Goal: Task Accomplishment & Management: Manage account settings

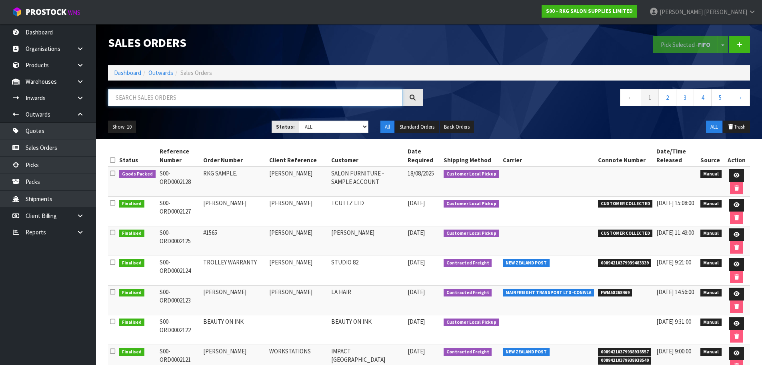
click at [164, 98] on input "text" at bounding box center [255, 97] width 295 height 17
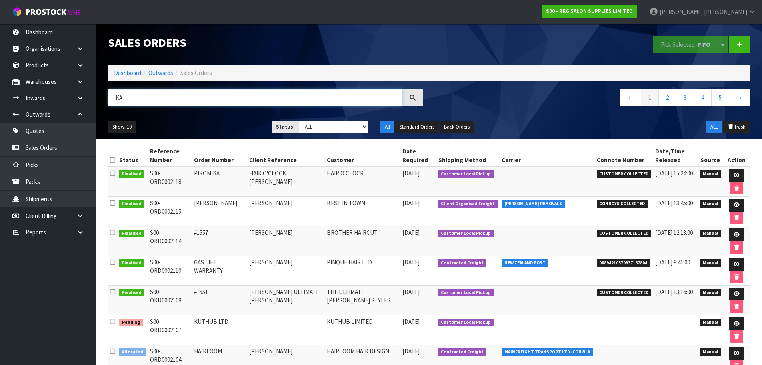
type input "K"
type input "KA"
click at [736, 322] on icon at bounding box center [737, 323] width 6 height 5
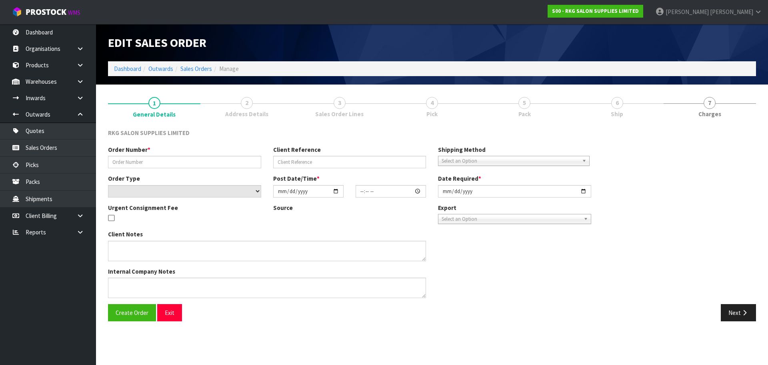
type input "KUTHUB LTD"
select select "number:0"
type input "2025-08-07"
type input "09:30:00.000"
type input "2025-08-11"
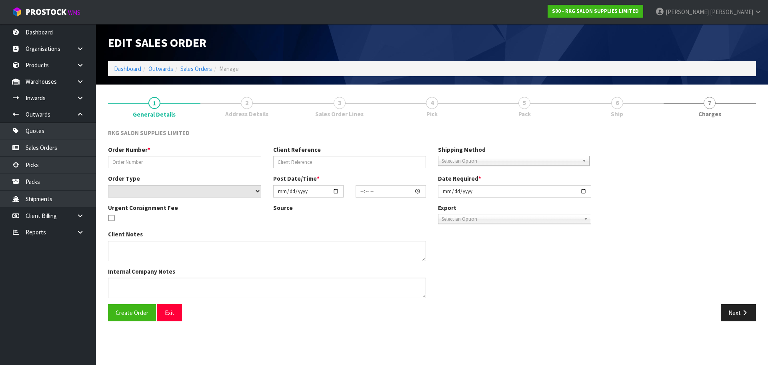
type textarea "WILL COLLECT - NO WARRANTY ON SHAMPOO UNIT"
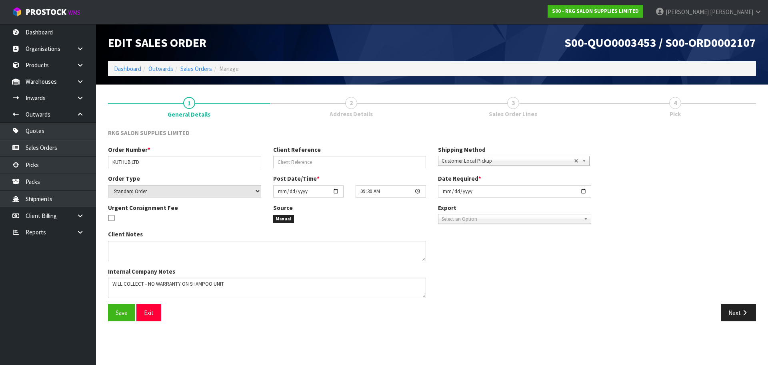
click at [351, 104] on span "2" at bounding box center [351, 103] width 12 height 12
click at [736, 311] on button "Next" at bounding box center [738, 312] width 35 height 17
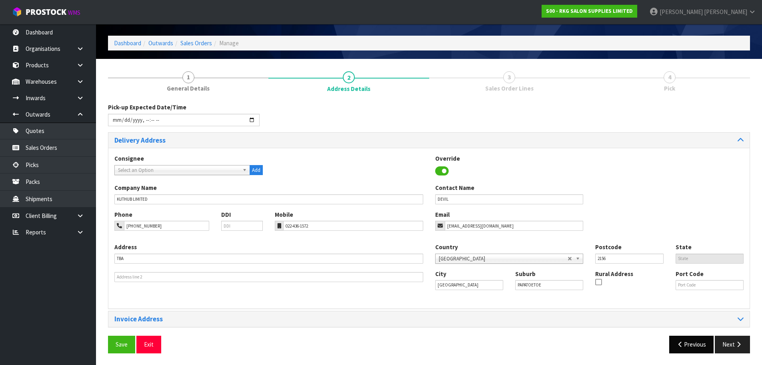
scroll to position [26, 0]
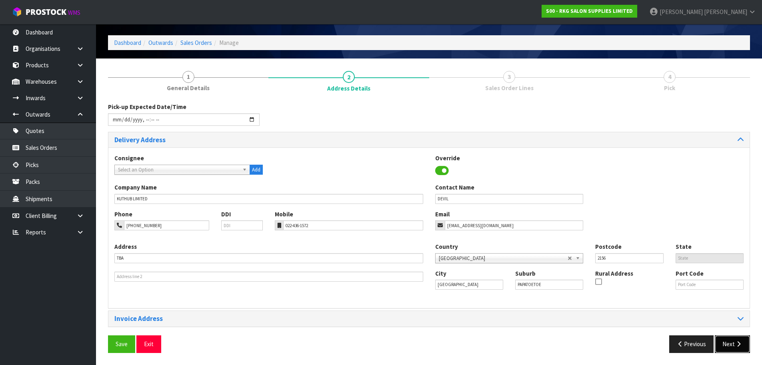
drag, startPoint x: 730, startPoint y: 342, endPoint x: 691, endPoint y: 323, distance: 43.3
click at [730, 342] on button "Next" at bounding box center [732, 343] width 35 height 17
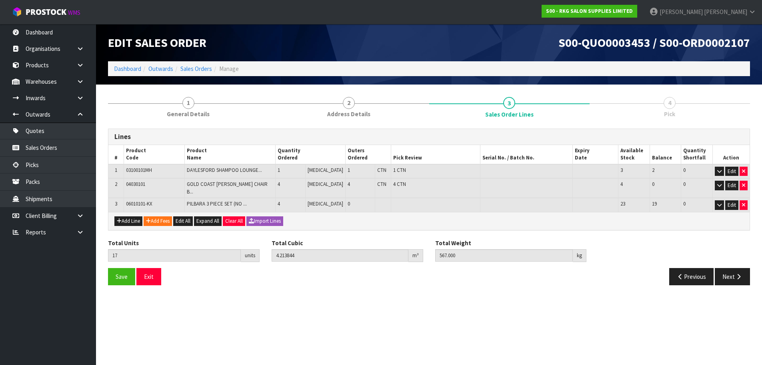
scroll to position [0, 0]
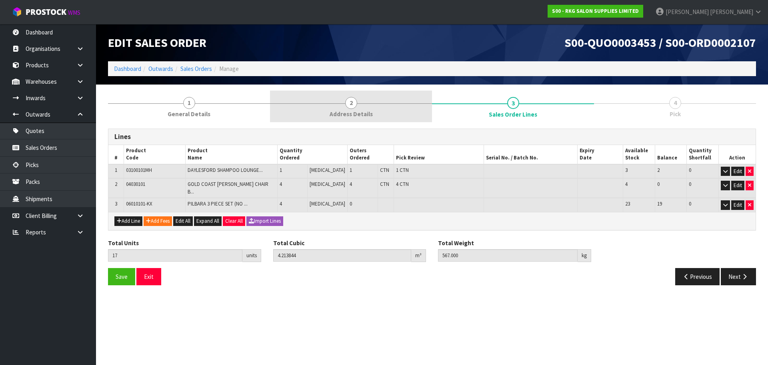
click at [350, 104] on span "2" at bounding box center [351, 103] width 12 height 12
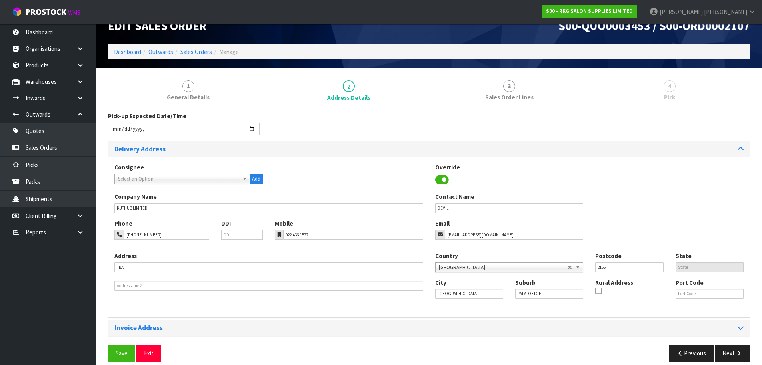
scroll to position [26, 0]
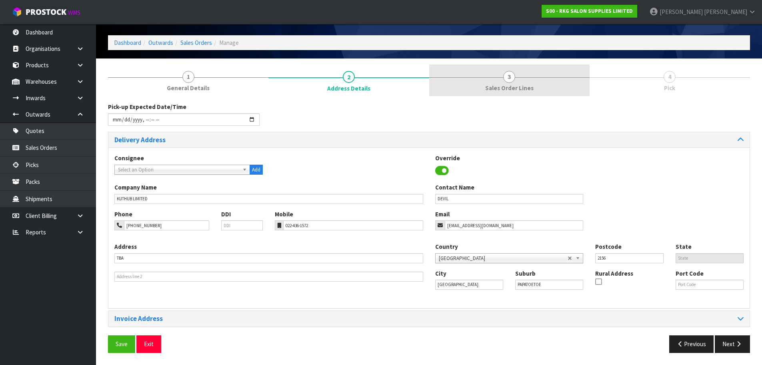
click at [510, 80] on span "3" at bounding box center [509, 77] width 12 height 12
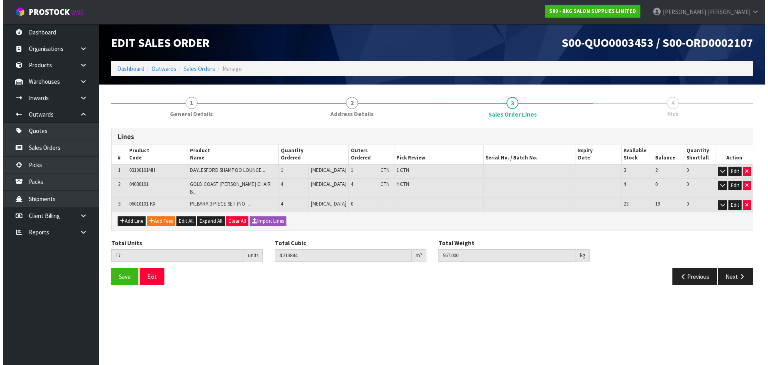
scroll to position [0, 0]
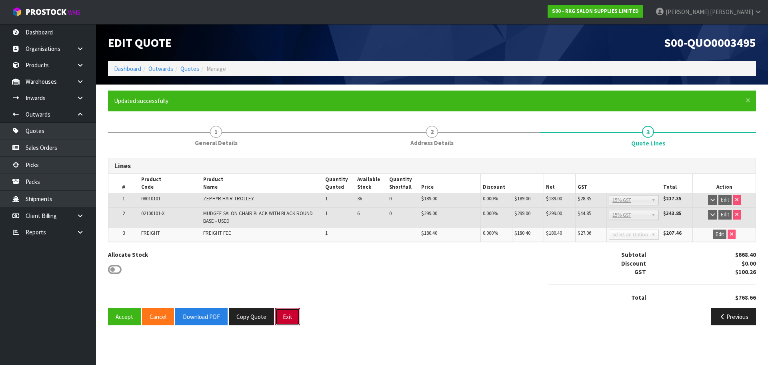
click at [289, 319] on button "Exit" at bounding box center [287, 316] width 25 height 17
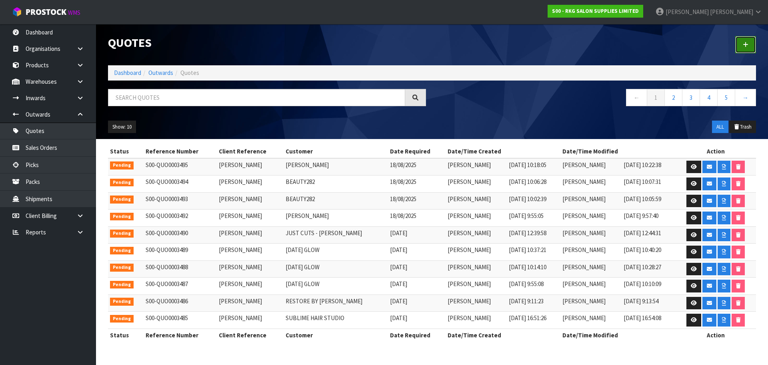
click at [747, 46] on icon at bounding box center [746, 45] width 6 height 6
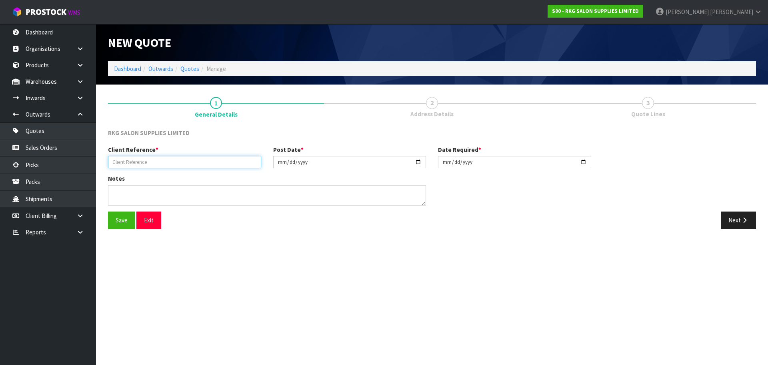
click at [188, 165] on input "text" at bounding box center [184, 162] width 153 height 12
type input "[PERSON_NAME]"
click at [123, 220] on button "Save" at bounding box center [121, 219] width 27 height 17
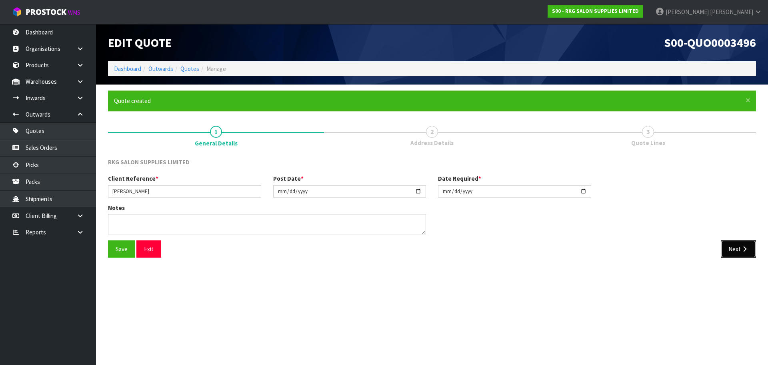
click at [731, 245] on button "Next" at bounding box center [738, 248] width 35 height 17
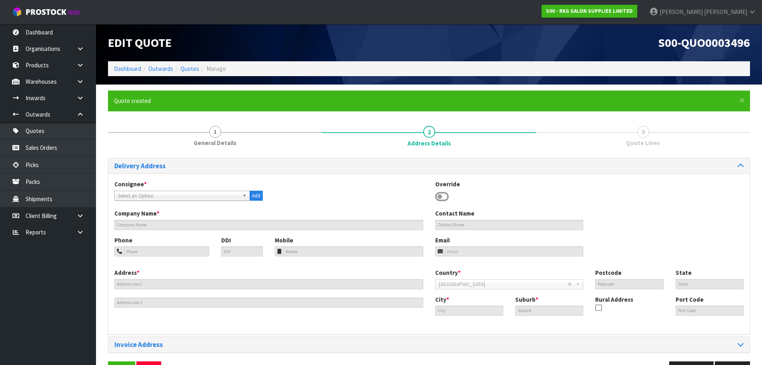
click at [441, 196] on icon at bounding box center [442, 196] width 14 height 12
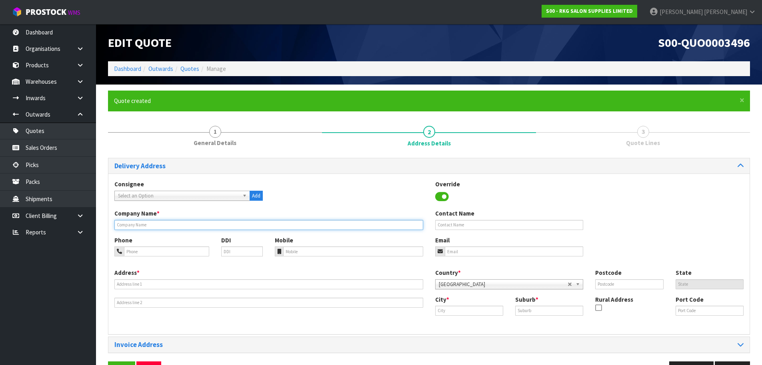
click at [198, 224] on input "text" at bounding box center [268, 225] width 309 height 10
type input "ACTIVE PLUS [GEOGRAPHIC_DATA]"
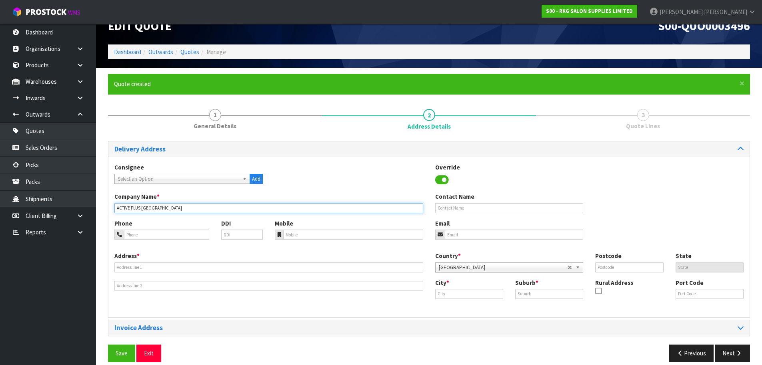
scroll to position [26, 0]
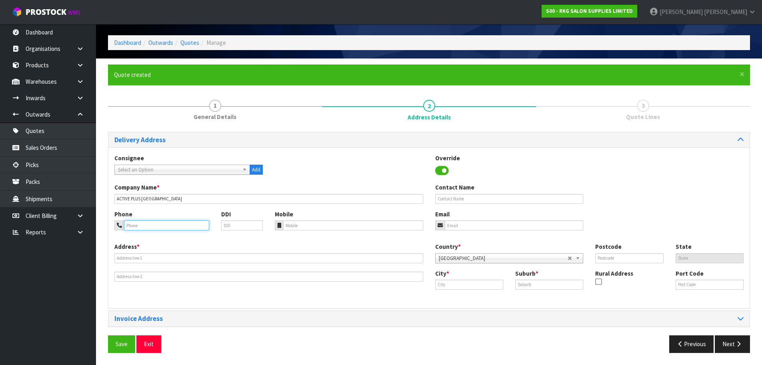
click at [142, 228] on input "tel" at bounding box center [166, 225] width 85 height 10
type input "[PHONE_NUMBER]"
click at [460, 227] on input "email" at bounding box center [514, 225] width 139 height 10
paste input "[EMAIL_ADDRESS][PERSON_NAME][DOMAIN_NAME]"
type input "[EMAIL_ADDRESS][PERSON_NAME][DOMAIN_NAME]"
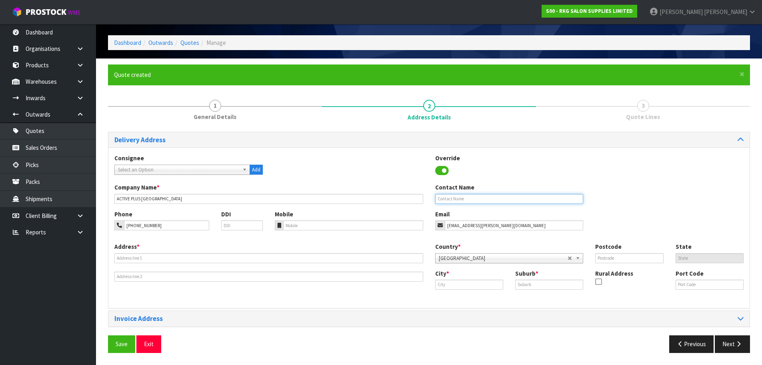
click at [444, 198] on input "text" at bounding box center [509, 199] width 148 height 10
type input "[PERSON_NAME]"
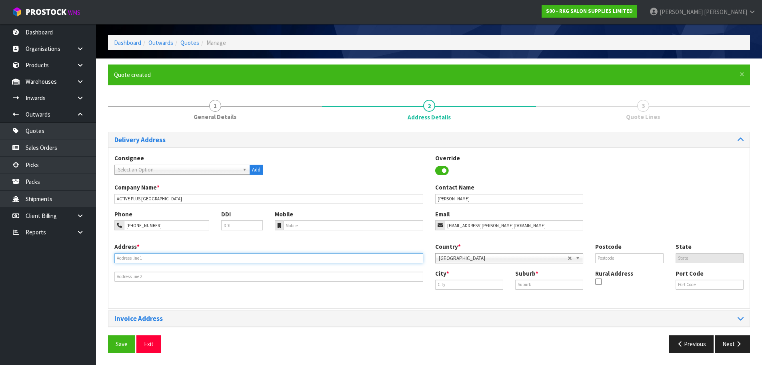
click at [118, 257] on input "text" at bounding box center [268, 258] width 309 height 10
type input "[STREET_ADDRESS][PERSON_NAME]"
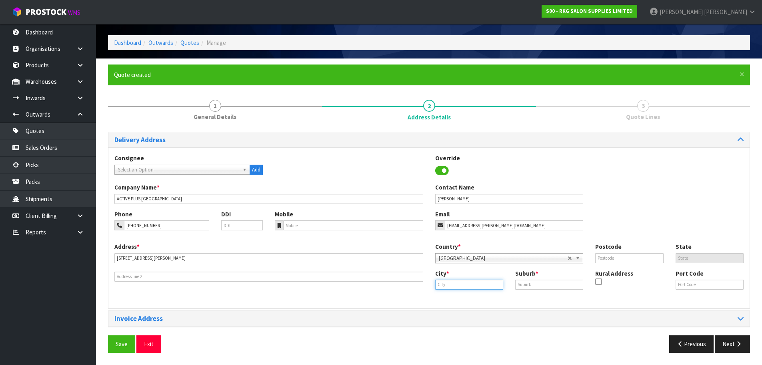
click at [445, 286] on input "text" at bounding box center [469, 284] width 68 height 10
click at [448, 295] on strong "[PERSON_NAME]" at bounding box center [467, 298] width 46 height 8
type input "[GEOGRAPHIC_DATA]"
click at [522, 284] on input "text" at bounding box center [549, 284] width 68 height 10
type input "[GEOGRAPHIC_DATA]"
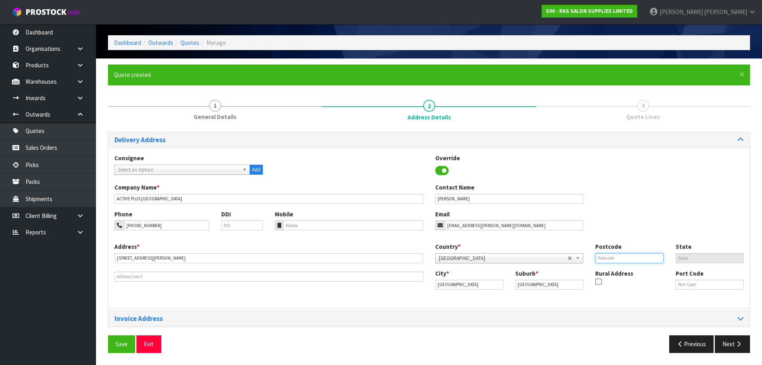
click at [600, 261] on input "text" at bounding box center [629, 258] width 68 height 10
type input "0632"
click at [636, 213] on div "Phone [PHONE_NUMBER] DDI Mobile Email [EMAIL_ADDRESS][PERSON_NAME][DOMAIN_NAME]" at bounding box center [428, 226] width 641 height 32
click at [116, 339] on button "Save" at bounding box center [121, 343] width 27 height 17
click at [732, 345] on button "Next" at bounding box center [732, 343] width 35 height 17
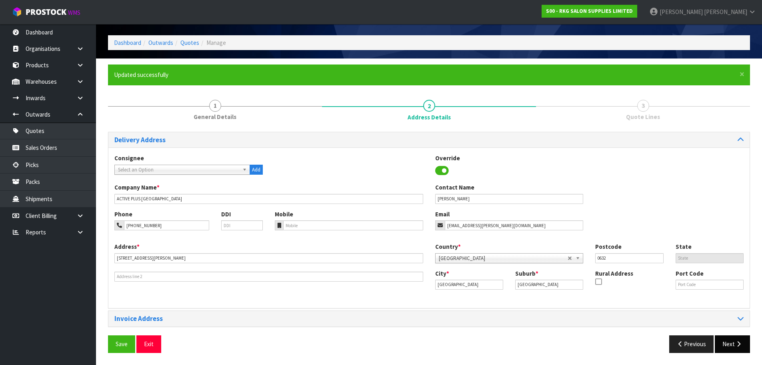
scroll to position [0, 0]
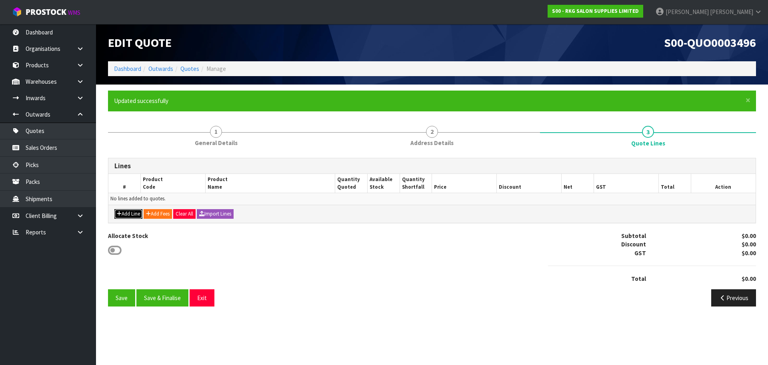
click at [118, 212] on icon "button" at bounding box center [119, 213] width 5 height 5
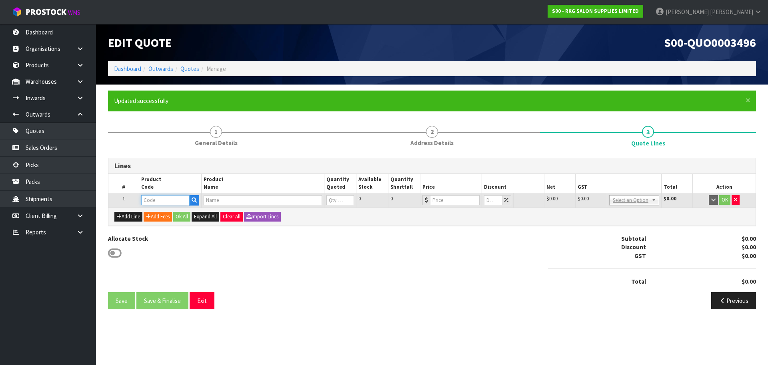
click at [157, 202] on input "text" at bounding box center [165, 200] width 48 height 10
type input "001"
click at [163, 213] on link "001 10101" at bounding box center [173, 213] width 63 height 11
type input "00110101"
type input "[DATE] BOOSTER ROUND"
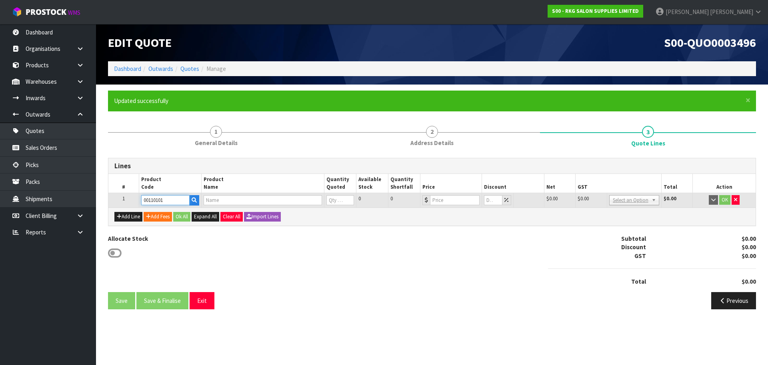
type input "0"
type input "59"
type input "0"
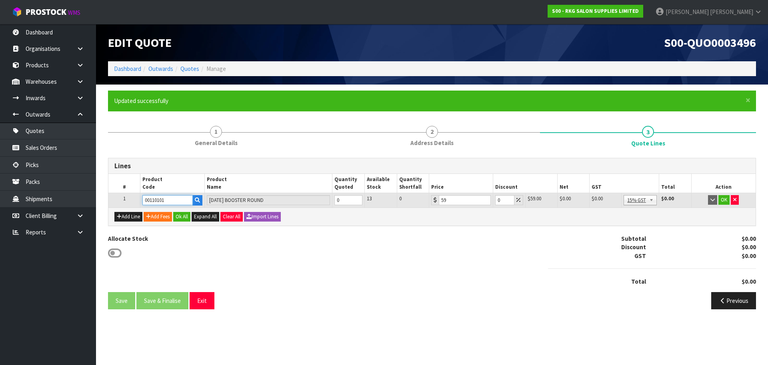
drag, startPoint x: 172, startPoint y: 198, endPoint x: 141, endPoint y: 202, distance: 31.1
click at [141, 202] on td "00110101" at bounding box center [172, 200] width 64 height 14
type input "001"
click at [155, 234] on strong "001" at bounding box center [156, 236] width 10 height 8
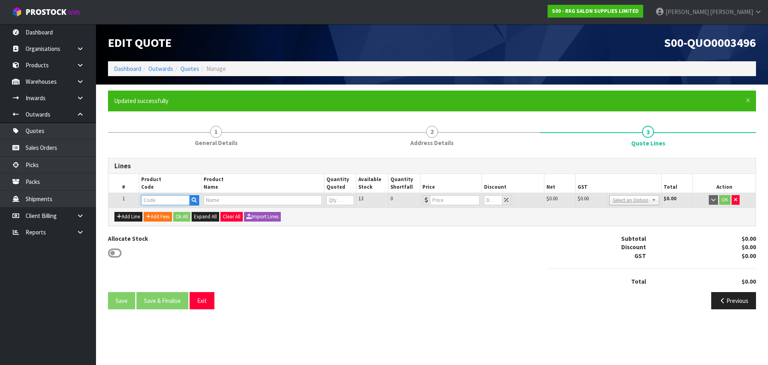
type input "00150101"
type input "ANTI FATIGUE MAT - SQUARE/THICKER FOR ROUND & 5 STAR BASES"
type input "0"
type input "159"
type input "0"
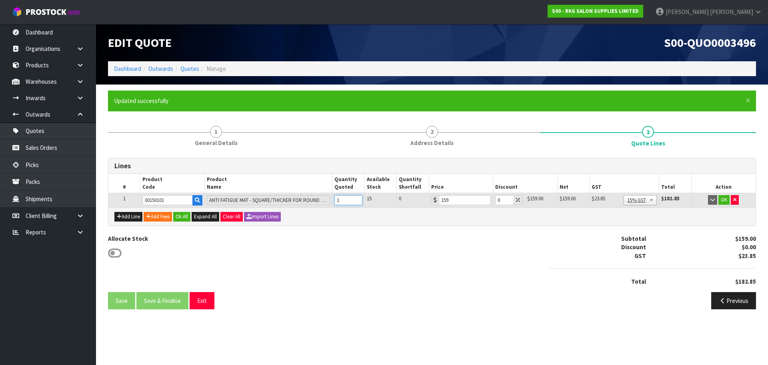
type input "1"
click at [357, 198] on input "1" at bounding box center [349, 200] width 28 height 10
click at [724, 201] on button "OK" at bounding box center [724, 200] width 11 height 10
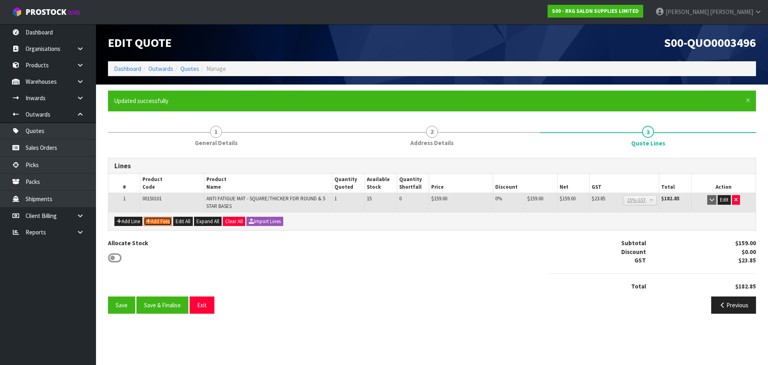
click at [165, 219] on button "Add Fees" at bounding box center [158, 221] width 28 height 10
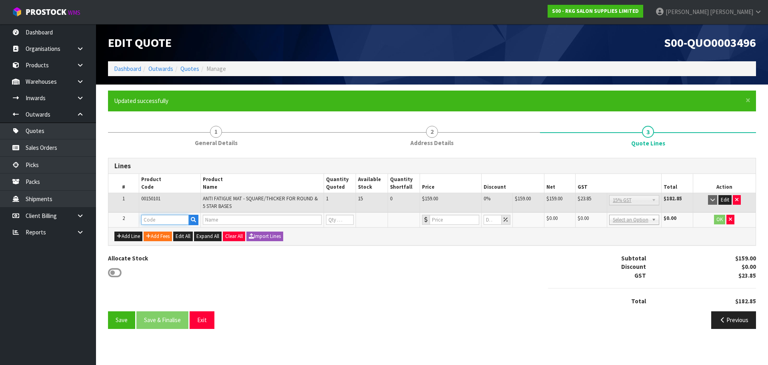
click at [155, 219] on input "text" at bounding box center [165, 219] width 48 height 10
type input "FRE"
click at [154, 232] on strong "FRE" at bounding box center [155, 233] width 10 height 8
type input "FREIGHT"
type input "FREIGHT FEE"
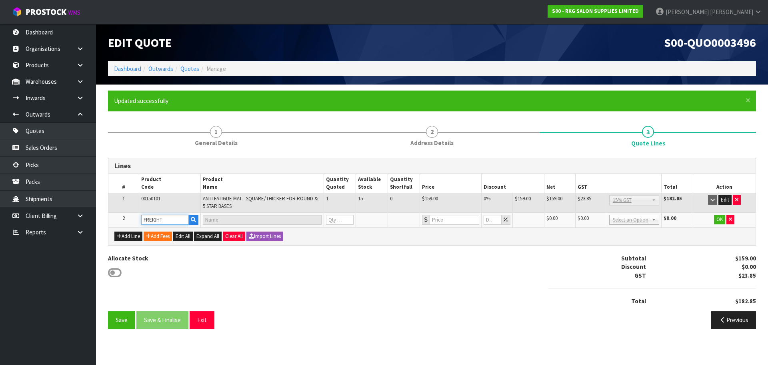
type input "1"
type input "0"
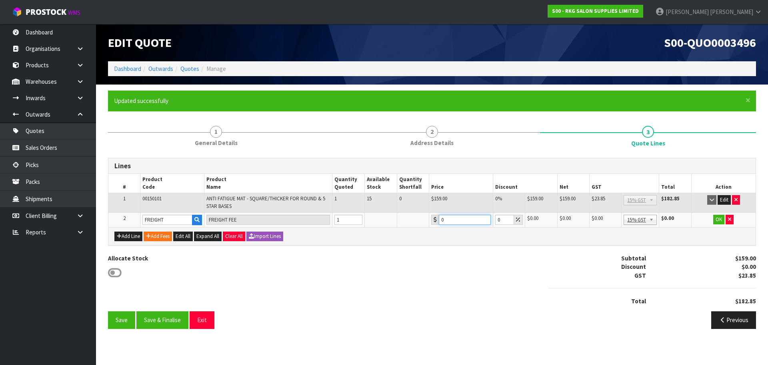
drag, startPoint x: 446, startPoint y: 218, endPoint x: 432, endPoint y: 220, distance: 14.1
click at [432, 220] on div "0" at bounding box center [461, 219] width 60 height 10
type input "12.50"
click at [722, 217] on button "OK" at bounding box center [718, 219] width 11 height 10
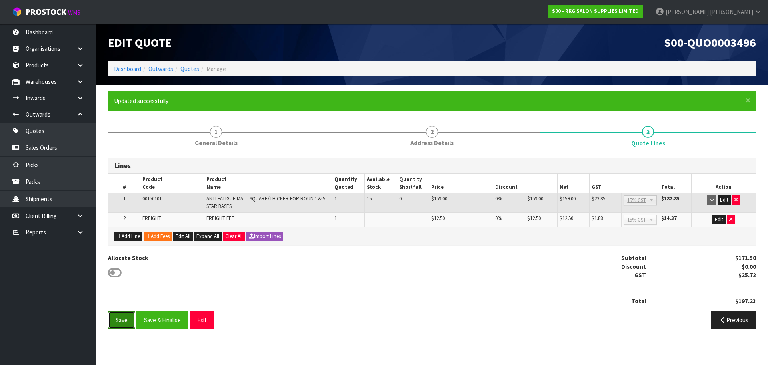
click at [115, 323] on button "Save" at bounding box center [121, 319] width 27 height 17
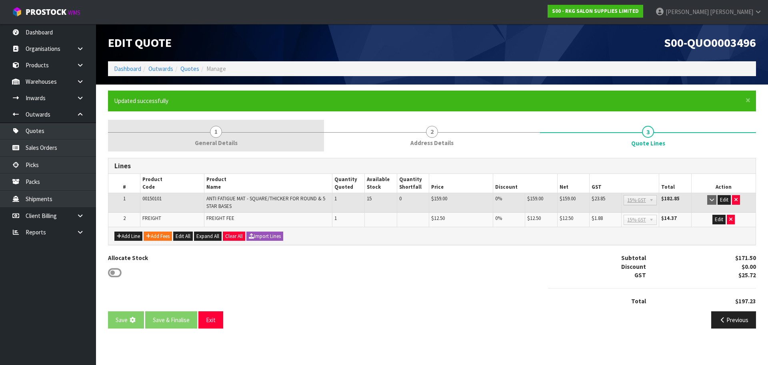
click at [209, 135] on link "1 General Details" at bounding box center [216, 136] width 216 height 32
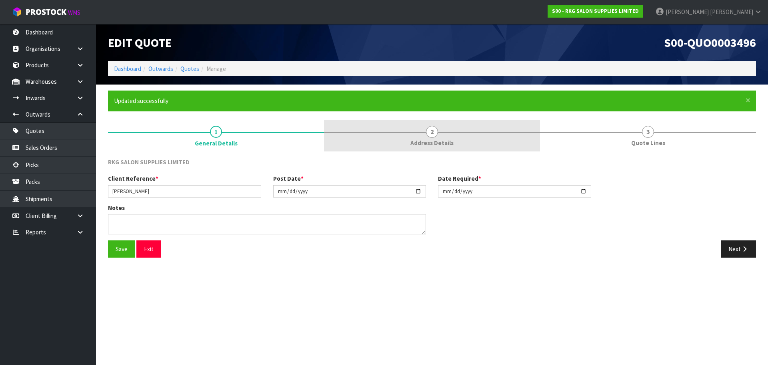
click at [428, 134] on span "2" at bounding box center [432, 132] width 12 height 12
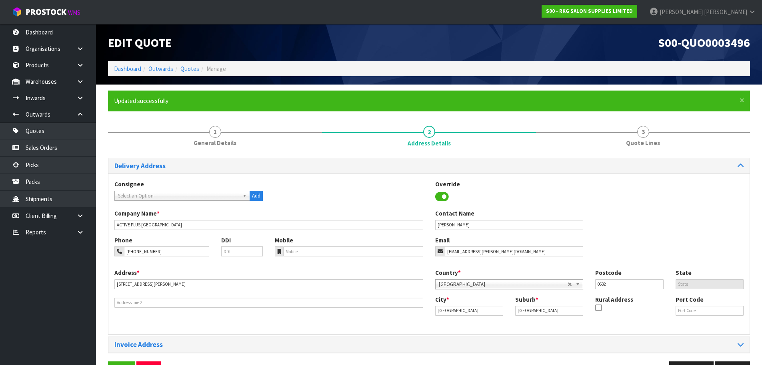
scroll to position [26, 0]
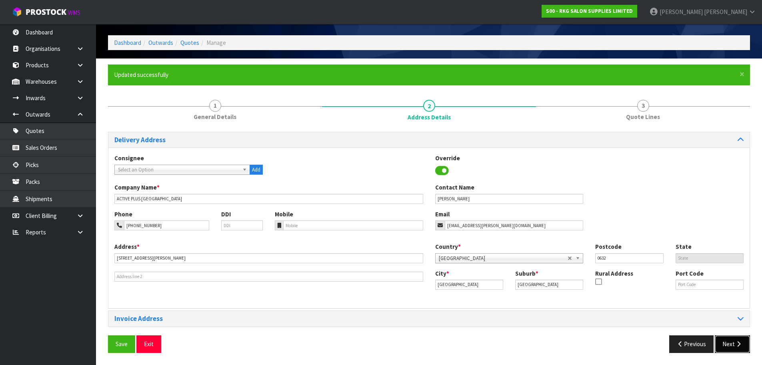
click at [730, 346] on button "Next" at bounding box center [732, 343] width 35 height 17
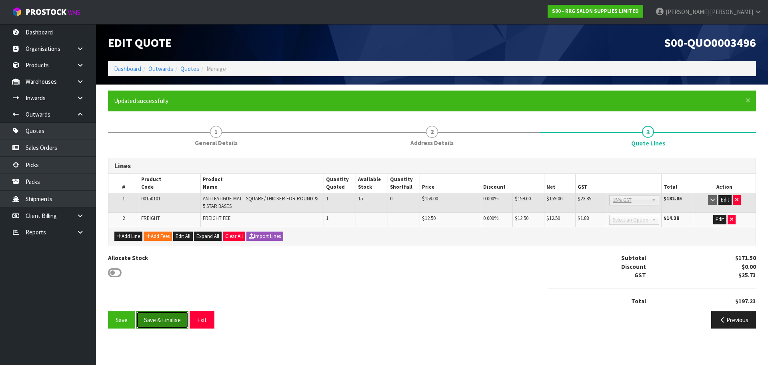
click at [168, 321] on button "Save & Finalise" at bounding box center [162, 319] width 52 height 17
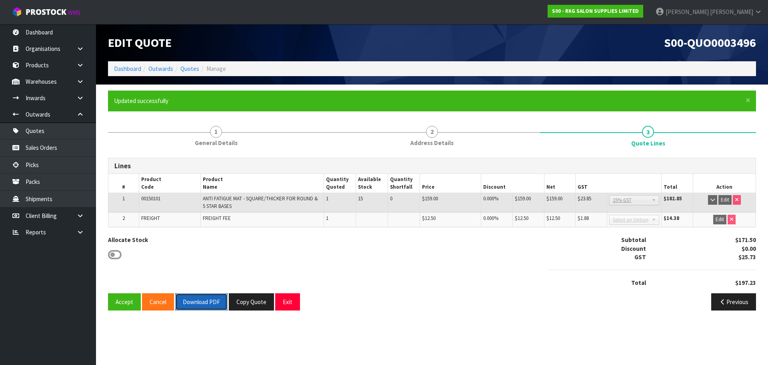
click at [198, 300] on button "Download PDF" at bounding box center [201, 301] width 52 height 17
click at [256, 301] on button "Copy Quote" at bounding box center [251, 301] width 45 height 17
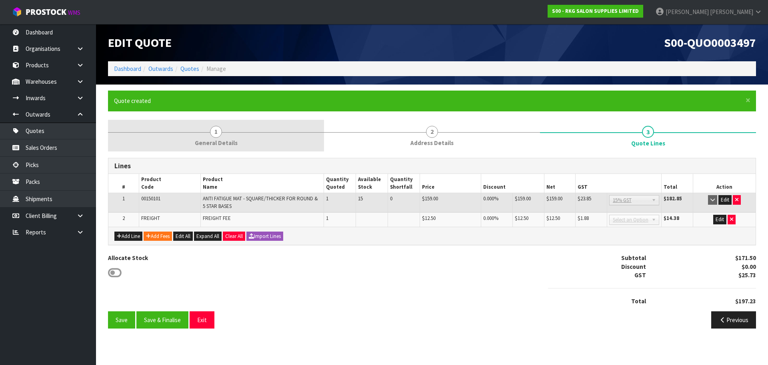
click at [218, 130] on span "1" at bounding box center [216, 132] width 12 height 12
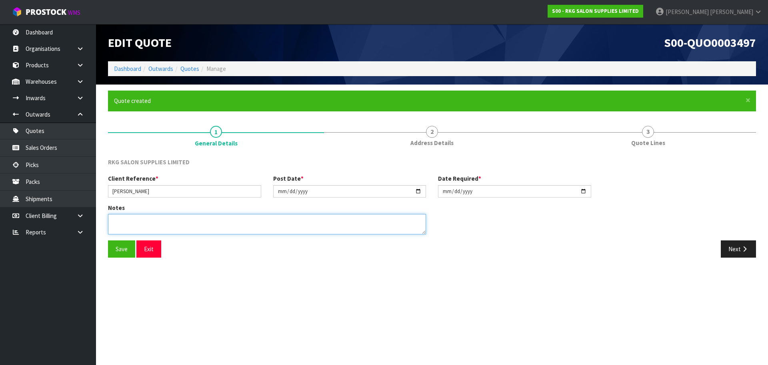
click at [174, 218] on textarea at bounding box center [267, 224] width 318 height 20
type textarea "FOR ACC CLIENT - [PERSON_NAME]"
click at [118, 249] on button "Save" at bounding box center [121, 248] width 27 height 17
click at [733, 252] on button "Next" at bounding box center [738, 248] width 35 height 17
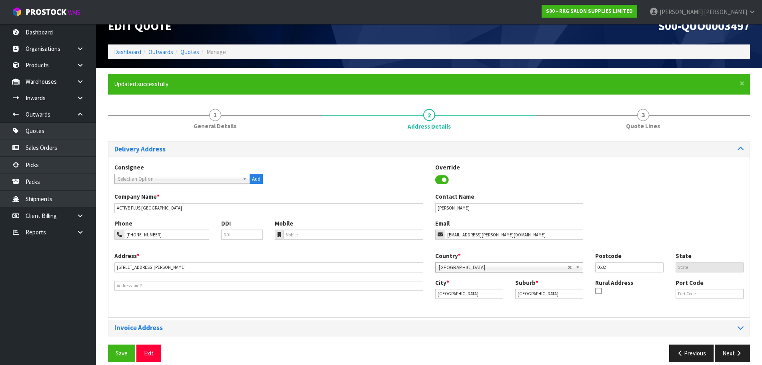
scroll to position [26, 0]
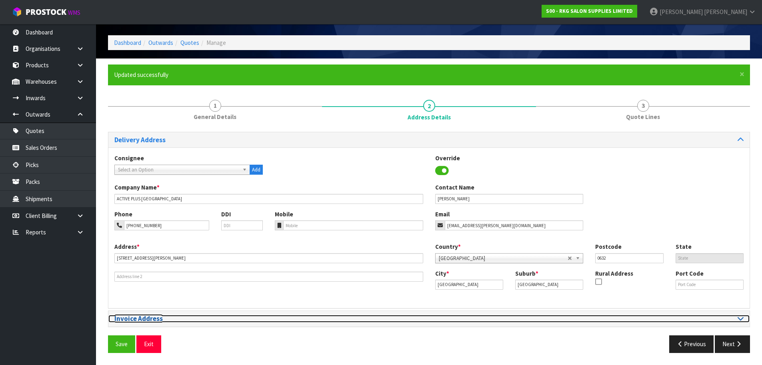
click at [738, 318] on icon at bounding box center [741, 318] width 6 height 7
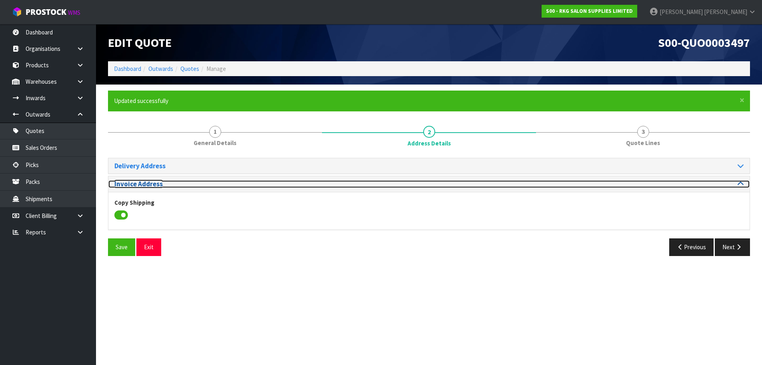
scroll to position [0, 0]
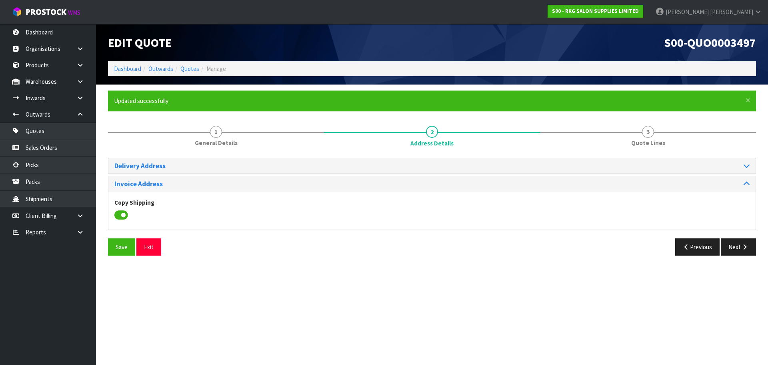
click at [123, 215] on icon at bounding box center [121, 215] width 14 height 12
click at [0, 0] on input "checkbox" at bounding box center [0, 0] width 0 height 0
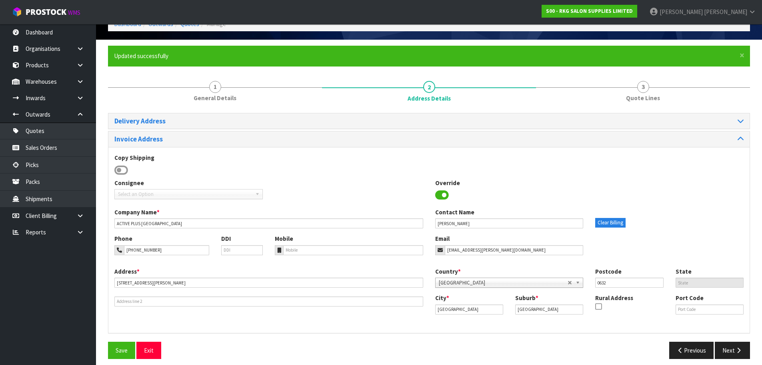
scroll to position [51, 0]
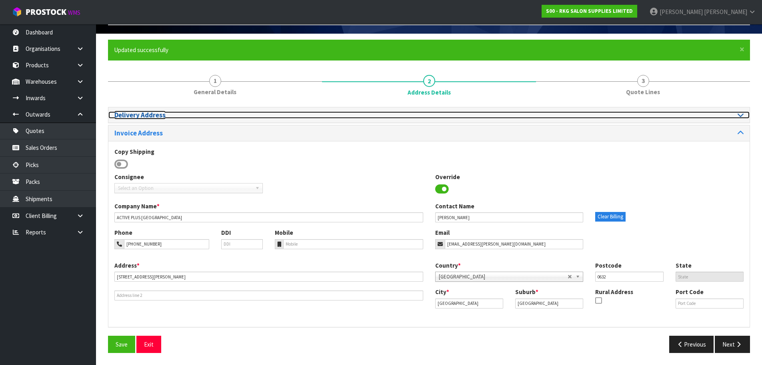
click at [742, 114] on icon at bounding box center [741, 114] width 6 height 7
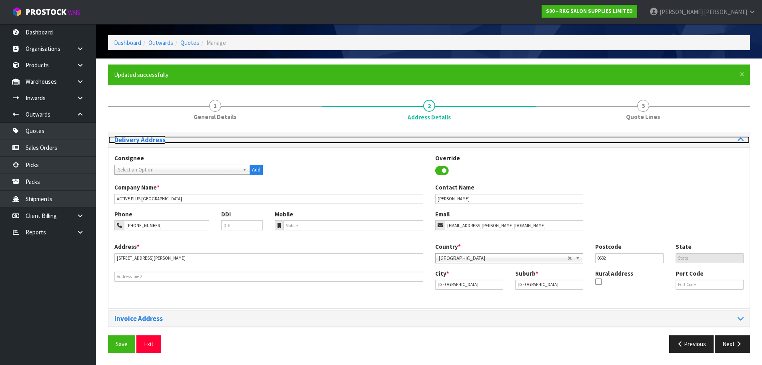
scroll to position [26, 0]
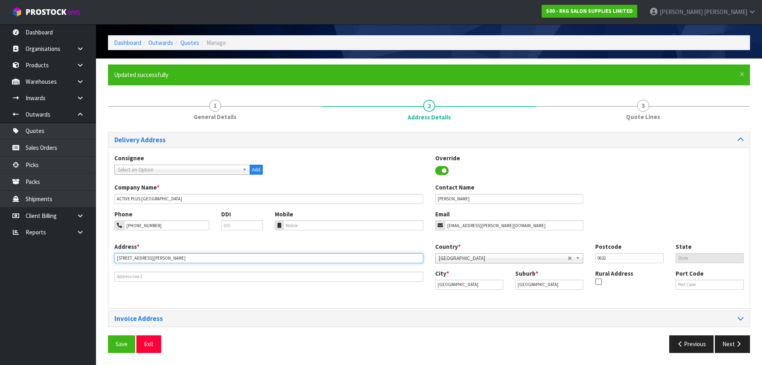
drag, startPoint x: 178, startPoint y: 253, endPoint x: 102, endPoint y: 260, distance: 75.9
click at [102, 260] on div "× Close Updated successfully 1 General Details 2 Address Details 3 Quote Lines …" at bounding box center [429, 211] width 654 height 294
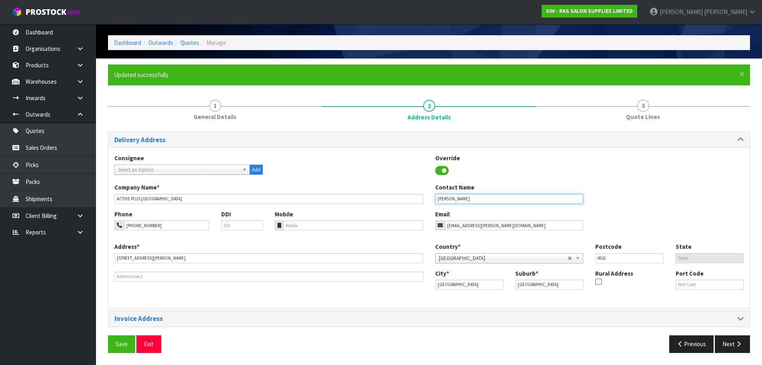
drag, startPoint x: 477, startPoint y: 198, endPoint x: 433, endPoint y: 198, distance: 44.4
click at [433, 198] on div "Contact Name [PERSON_NAME]" at bounding box center [509, 193] width 160 height 20
type input "[PERSON_NAME]"
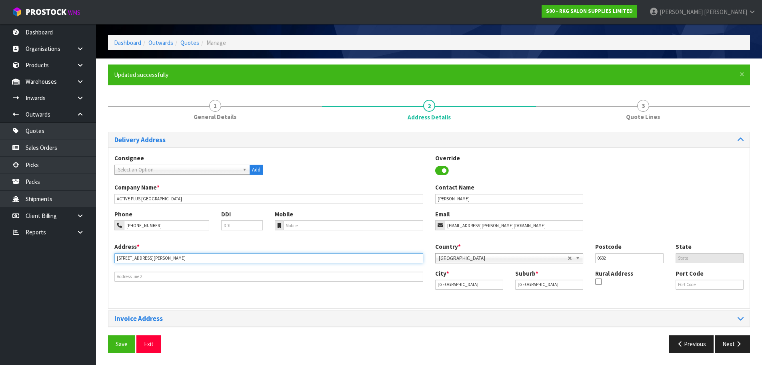
drag, startPoint x: 183, startPoint y: 256, endPoint x: 106, endPoint y: 257, distance: 77.2
click at [106, 257] on div "× Close Updated successfully 1 General Details 2 Address Details 3 Quote Lines …" at bounding box center [429, 211] width 654 height 294
type input "[STREET_ADDRESS]"
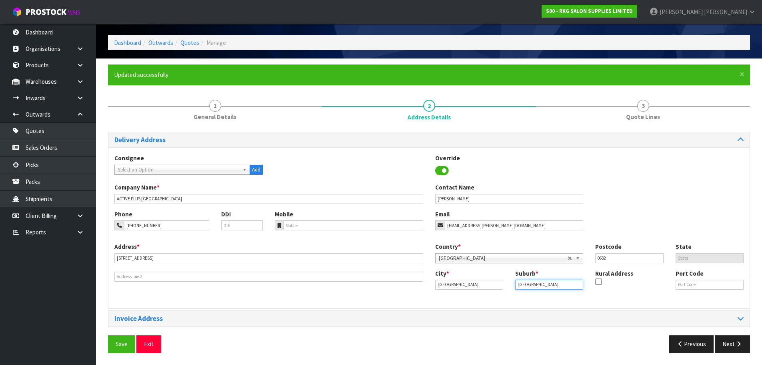
drag, startPoint x: 542, startPoint y: 282, endPoint x: 505, endPoint y: 282, distance: 37.6
click at [505, 282] on div "City * [GEOGRAPHIC_DATA] Suburb * [GEOGRAPHIC_DATA] Rural Address Port Code" at bounding box center [589, 282] width 321 height 27
type input "CAMPBELLS BAY"
drag, startPoint x: 610, startPoint y: 258, endPoint x: 595, endPoint y: 258, distance: 14.8
click at [595, 258] on div "Postcode 0632" at bounding box center [629, 252] width 80 height 20
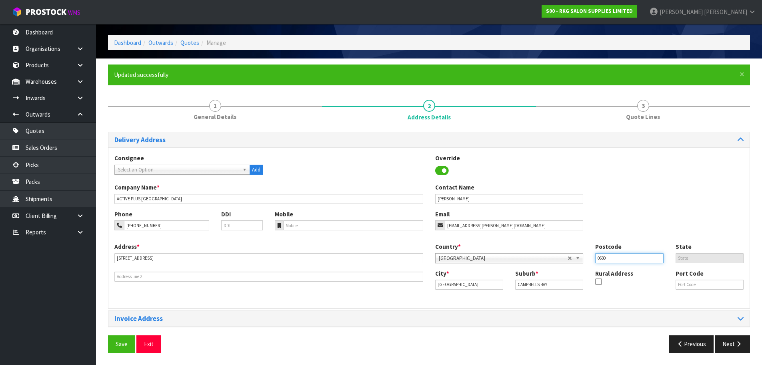
type input "0630"
click at [624, 225] on div "Phone [PHONE_NUMBER] DDI Mobile Email [EMAIL_ADDRESS][PERSON_NAME][DOMAIN_NAME]" at bounding box center [428, 226] width 641 height 32
click at [118, 342] on button "Save" at bounding box center [121, 343] width 27 height 17
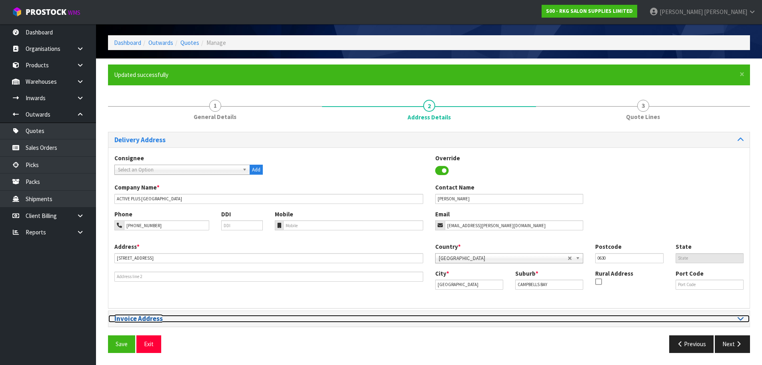
click at [740, 321] on icon at bounding box center [741, 318] width 6 height 7
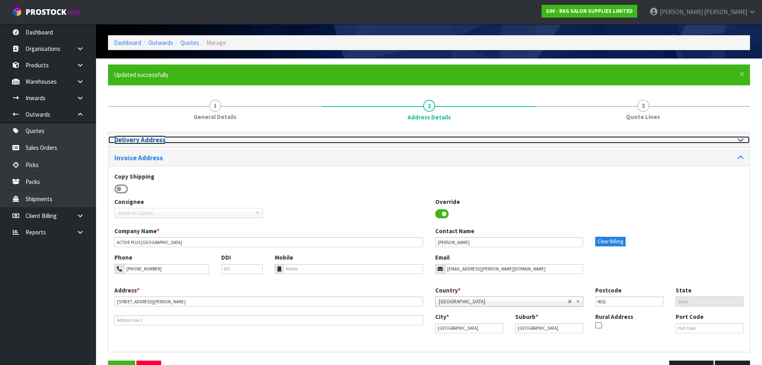
click at [739, 140] on icon at bounding box center [741, 139] width 6 height 7
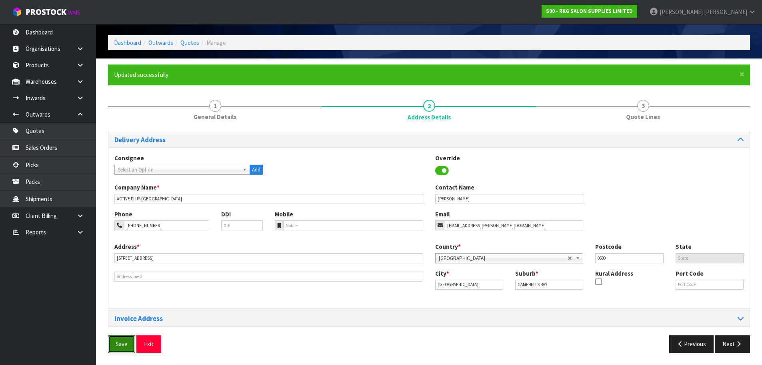
click at [124, 348] on button "Save" at bounding box center [121, 343] width 27 height 17
click at [731, 343] on button "Next" at bounding box center [732, 343] width 35 height 17
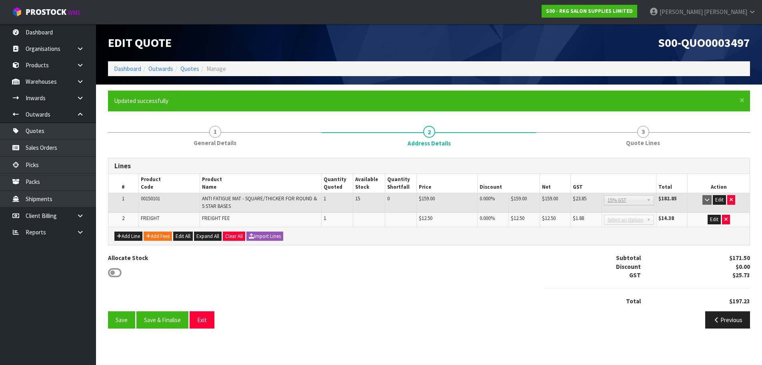
scroll to position [0, 0]
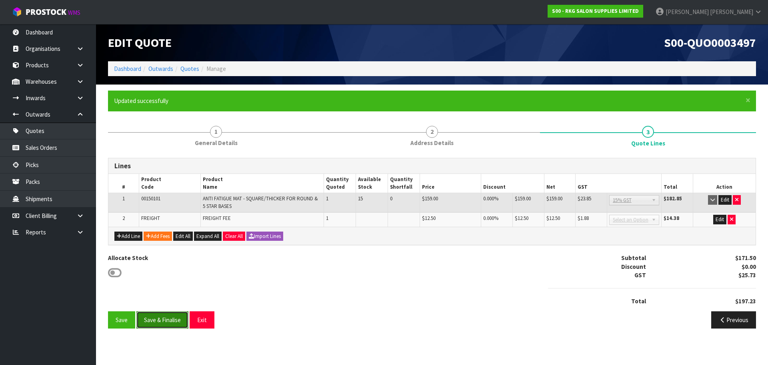
click at [170, 319] on button "Save & Finalise" at bounding box center [162, 319] width 52 height 17
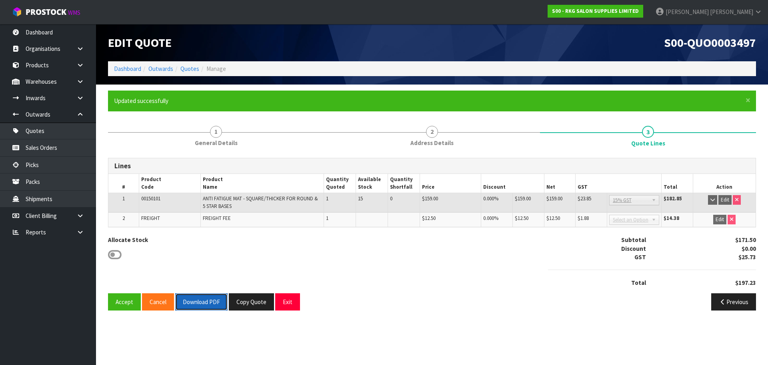
click at [203, 301] on button "Download PDF" at bounding box center [201, 301] width 52 height 17
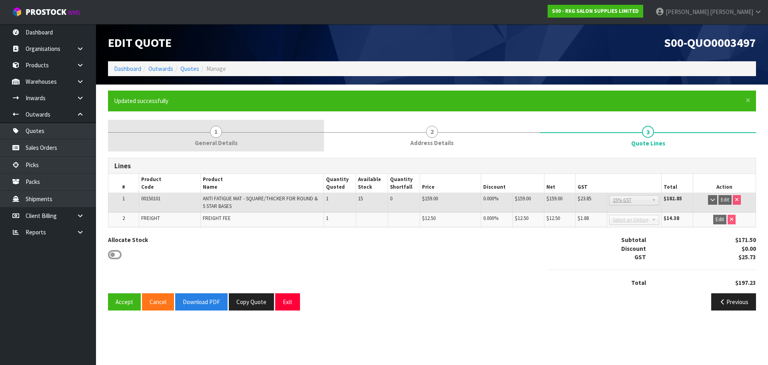
click at [216, 132] on span "1" at bounding box center [216, 132] width 12 height 12
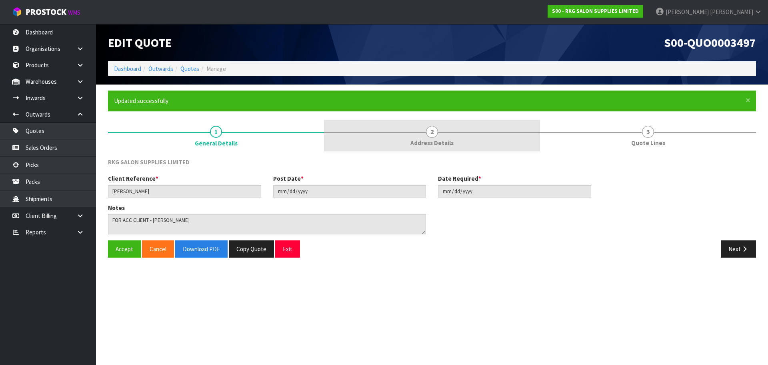
click at [430, 133] on span "2" at bounding box center [432, 132] width 12 height 12
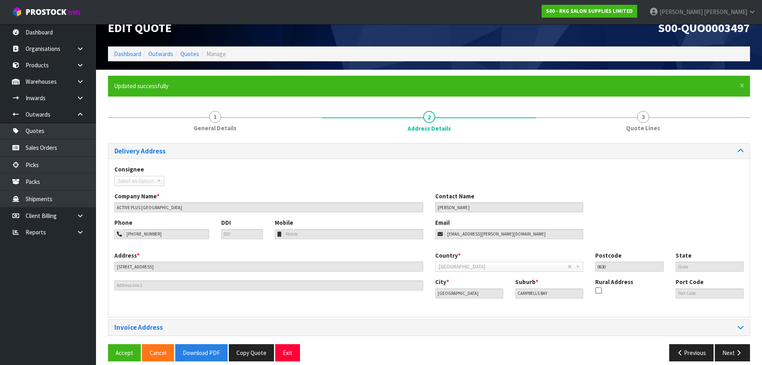
scroll to position [23, 0]
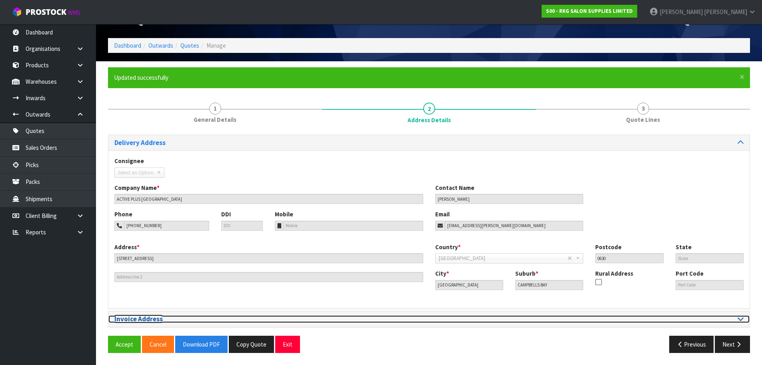
click at [741, 319] on icon at bounding box center [741, 318] width 6 height 7
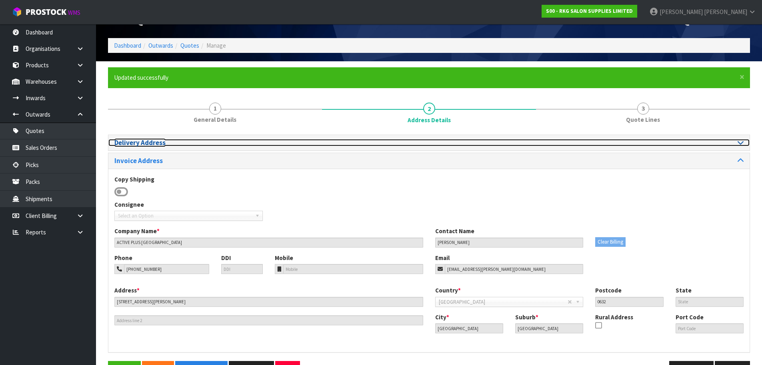
click at [740, 140] on icon at bounding box center [741, 142] width 6 height 7
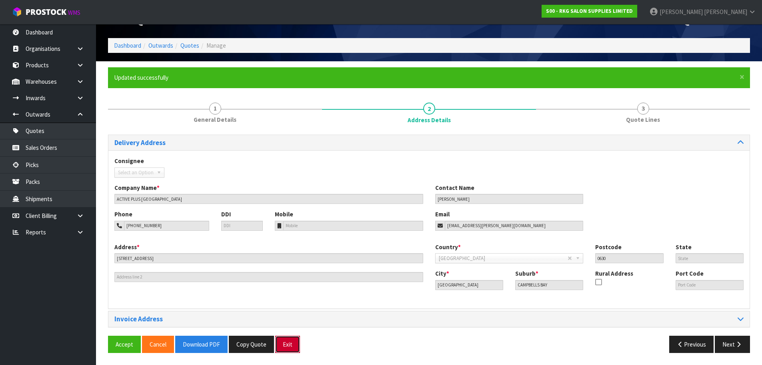
click at [288, 346] on button "Exit" at bounding box center [287, 343] width 25 height 17
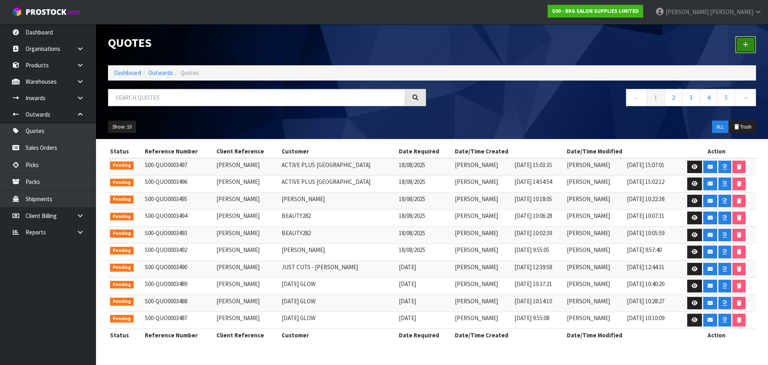
click at [746, 43] on icon at bounding box center [746, 45] width 6 height 6
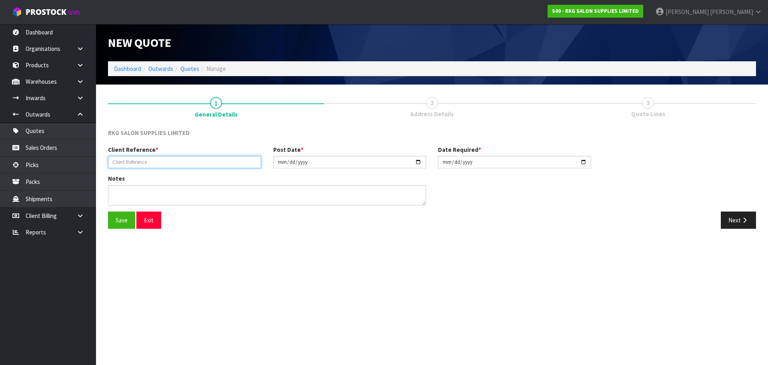
click at [142, 160] on input "text" at bounding box center [184, 162] width 153 height 12
click at [156, 162] on input "text" at bounding box center [184, 162] width 153 height 12
type input "[PERSON_NAME] FOR [PERSON_NAME]"
click at [115, 219] on button "Save" at bounding box center [121, 219] width 27 height 17
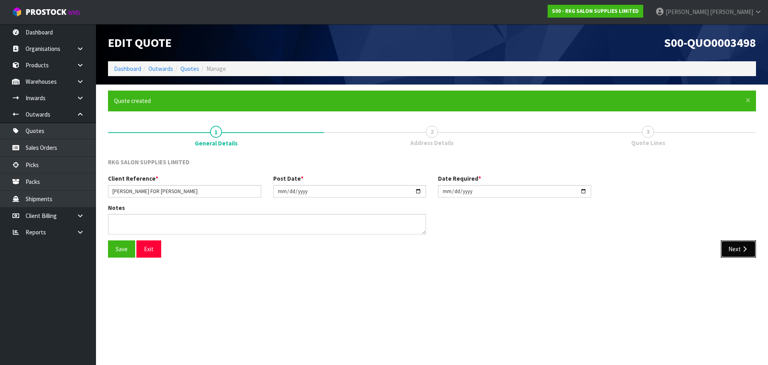
click at [735, 248] on button "Next" at bounding box center [738, 248] width 35 height 17
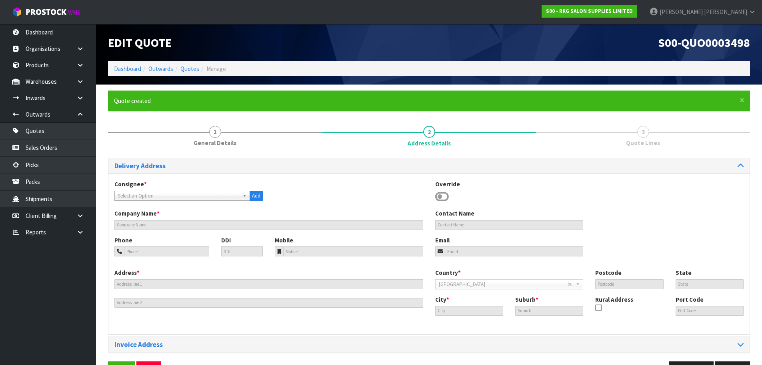
scroll to position [26, 0]
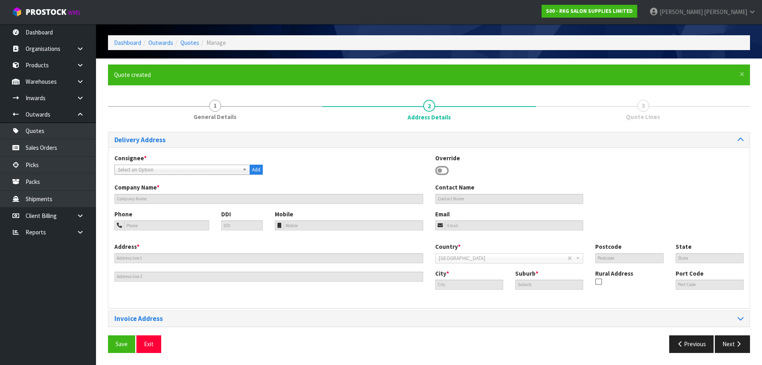
click at [441, 170] on icon at bounding box center [442, 170] width 14 height 12
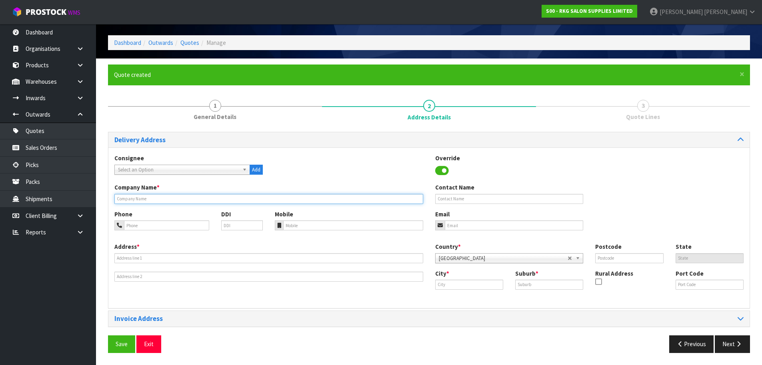
click at [173, 195] on input "text" at bounding box center [268, 199] width 309 height 10
type input "ACTIVE PLUS [GEOGRAPHIC_DATA]"
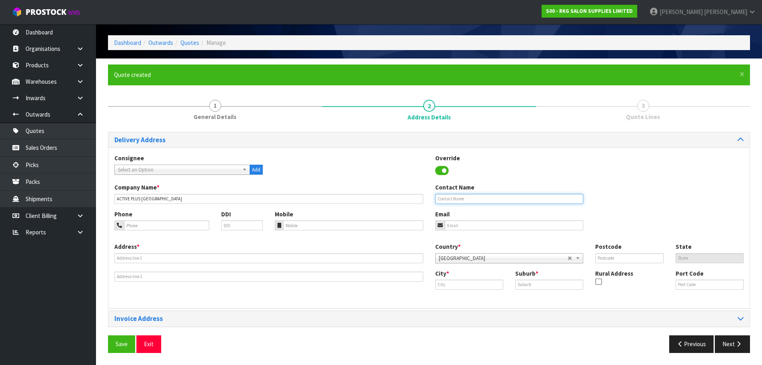
click at [451, 202] on input "text" at bounding box center [509, 199] width 148 height 10
click at [151, 224] on input "tel" at bounding box center [166, 225] width 85 height 10
drag, startPoint x: 473, startPoint y: 198, endPoint x: 429, endPoint y: 200, distance: 44.1
click at [429, 200] on div "Contact Name [PERSON_NAME]" at bounding box center [509, 193] width 160 height 20
type input "[PERSON_NAME]"
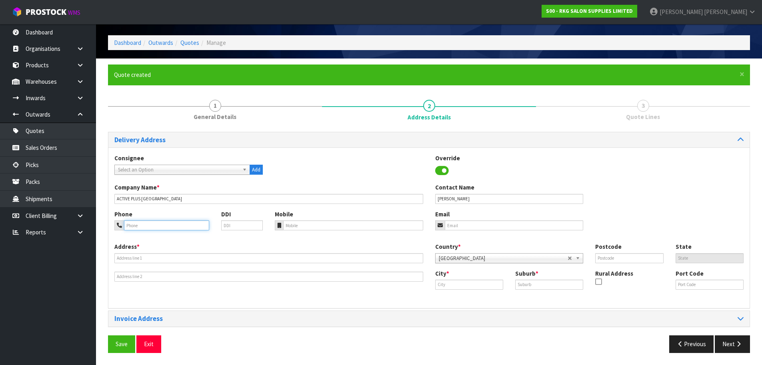
click at [158, 222] on input "tel" at bounding box center [166, 225] width 85 height 10
type input "[PHONE_NUMBER]"
click at [453, 225] on input "email" at bounding box center [514, 225] width 139 height 10
click at [464, 224] on input "email" at bounding box center [514, 225] width 139 height 10
paste input "[EMAIL_ADDRESS][PERSON_NAME][DOMAIN_NAME]"
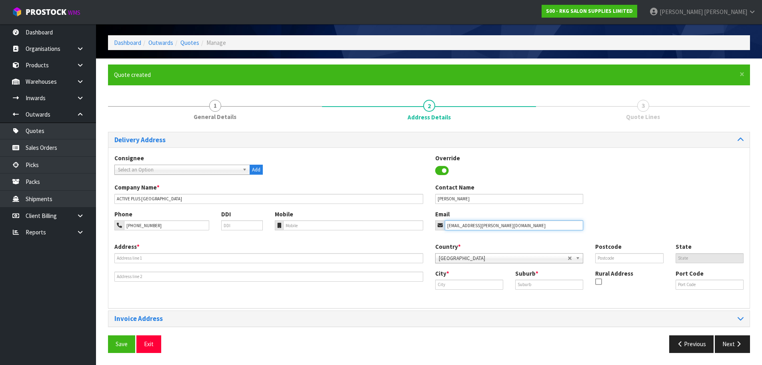
type input "[EMAIL_ADDRESS][PERSON_NAME][DOMAIN_NAME]"
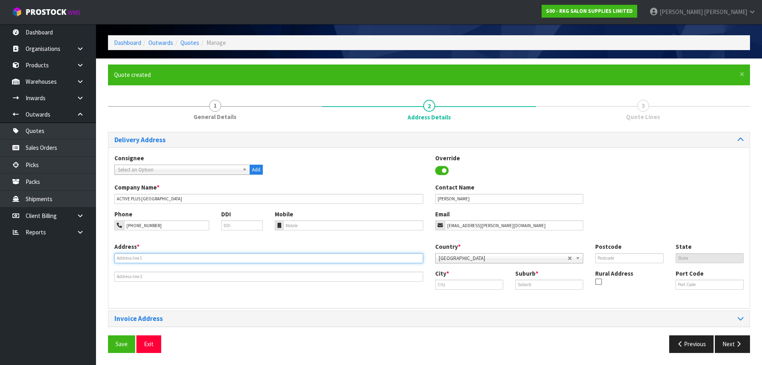
click at [147, 260] on input "text" at bounding box center [268, 258] width 309 height 10
type input "4"
type input "C/- [PERSON_NAME]"
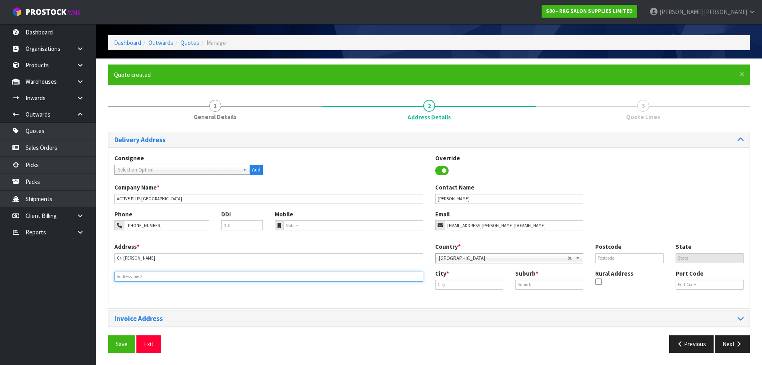
click at [152, 276] on input "text" at bounding box center [268, 276] width 309 height 10
type input "[STREET_ADDRESS]"
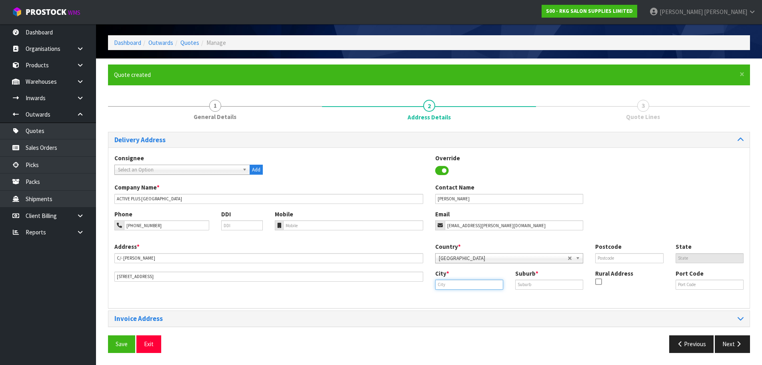
click at [449, 284] on input "text" at bounding box center [469, 284] width 68 height 10
click at [450, 295] on strong "Auckl" at bounding box center [451, 298] width 15 height 8
type input "[GEOGRAPHIC_DATA]"
click at [529, 286] on input "text" at bounding box center [549, 284] width 68 height 10
type input "CAMPBELLS BAY"
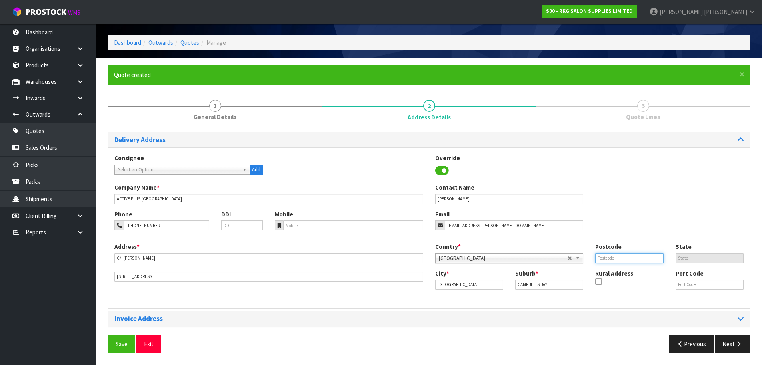
click at [627, 257] on input "text" at bounding box center [629, 258] width 68 height 10
type input "0630"
click at [629, 225] on div "Phone [PHONE_NUMBER] DDI Mobile Email [EMAIL_ADDRESS][PERSON_NAME][DOMAIN_NAME]" at bounding box center [428, 226] width 641 height 32
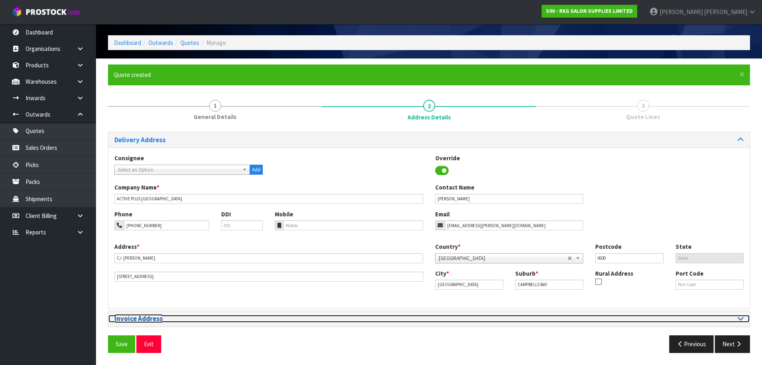
click at [743, 319] on icon at bounding box center [741, 318] width 6 height 7
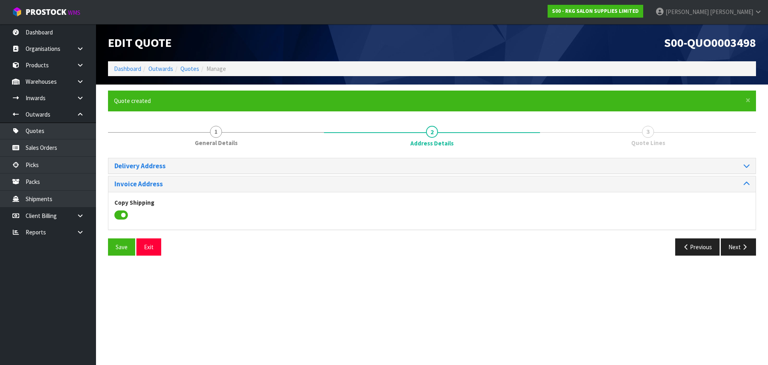
click at [120, 212] on icon at bounding box center [121, 215] width 14 height 12
click at [0, 0] on input "checkbox" at bounding box center [0, 0] width 0 height 0
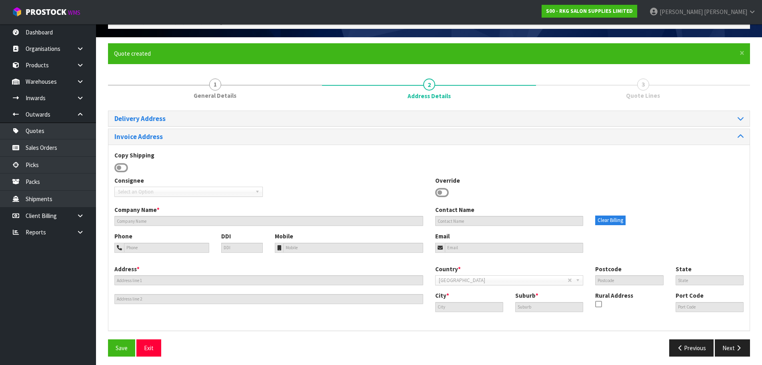
scroll to position [51, 0]
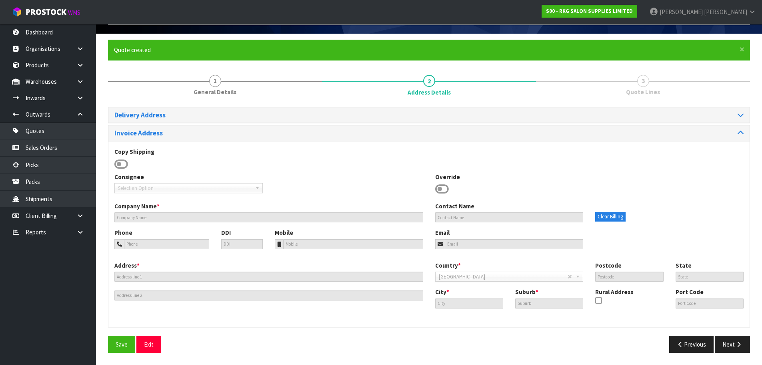
click at [443, 189] on icon at bounding box center [442, 189] width 14 height 12
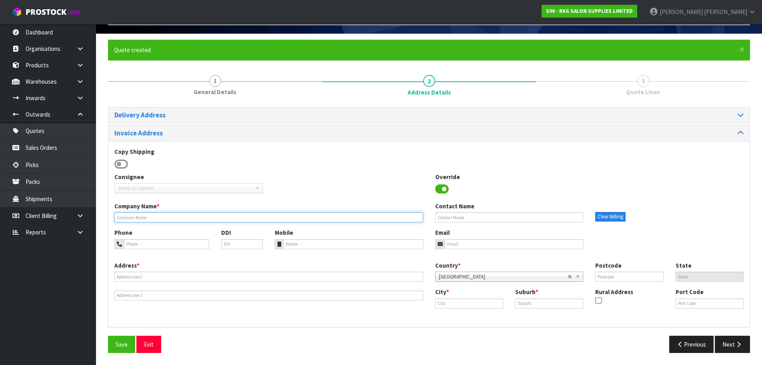
click at [148, 217] on input "text" at bounding box center [268, 217] width 309 height 10
type input "ACTIVE PLUS [GEOGRAPHIC_DATA]"
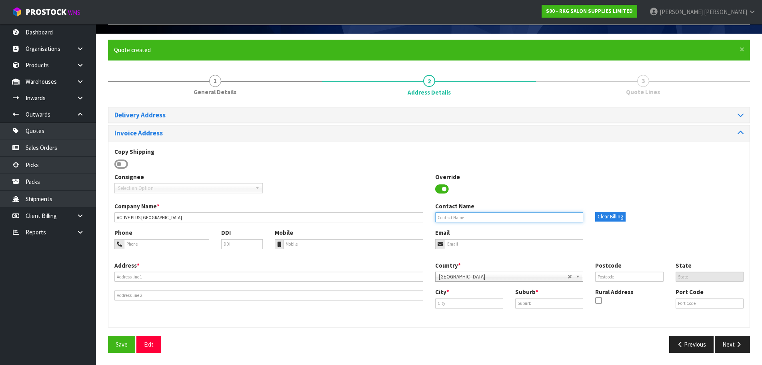
click at [457, 217] on input "text" at bounding box center [509, 217] width 148 height 10
type input "[PERSON_NAME]"
click at [135, 241] on input "tel" at bounding box center [166, 244] width 85 height 10
type input "[PHONE_NUMBER]"
click at [453, 243] on input "email" at bounding box center [514, 244] width 139 height 10
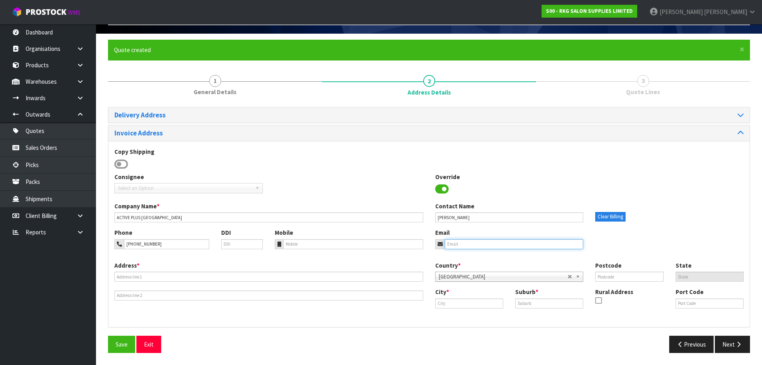
paste input "[EMAIL_ADDRESS][PERSON_NAME][DOMAIN_NAME]"
type input "[EMAIL_ADDRESS][PERSON_NAME][DOMAIN_NAME]"
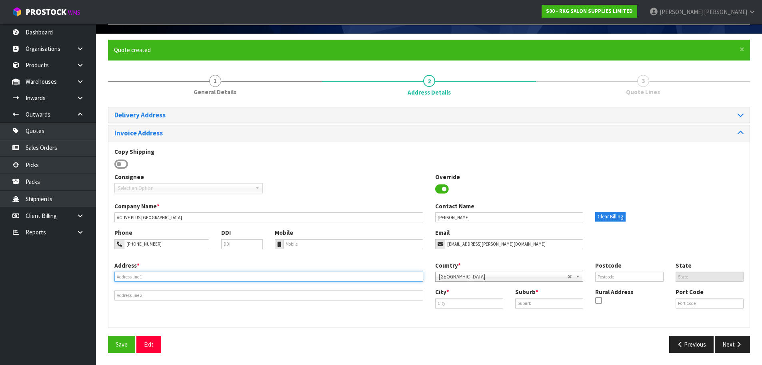
click at [168, 279] on input "text" at bounding box center [268, 276] width 309 height 10
type input "[STREET_ADDRESS][PERSON_NAME]"
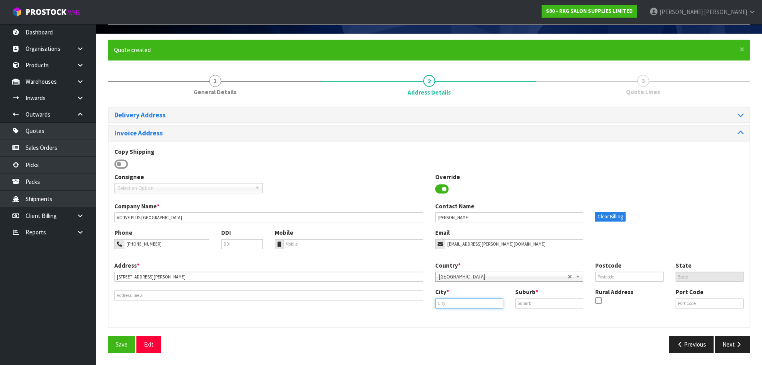
click at [448, 304] on input "text" at bounding box center [469, 303] width 68 height 10
click at [458, 317] on strong "Auckl" at bounding box center [451, 317] width 15 height 8
type input "[GEOGRAPHIC_DATA]"
click at [523, 305] on input "text" at bounding box center [549, 303] width 68 height 10
type input "[GEOGRAPHIC_DATA]"
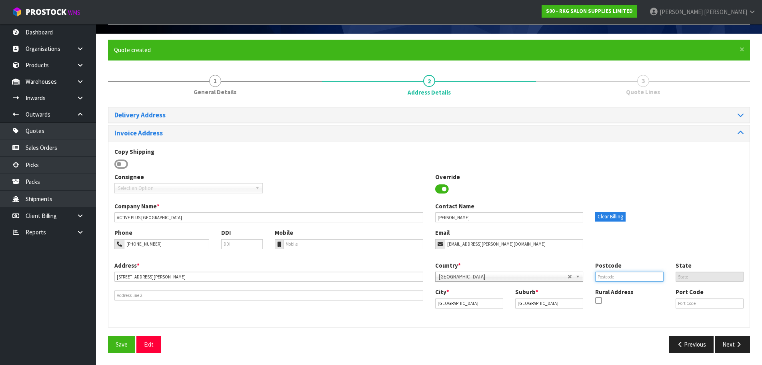
click at [613, 276] on input "text" at bounding box center [629, 276] width 68 height 10
type input "0632"
click at [639, 246] on div "Phone [PHONE_NUMBER] DDI Mobile Email [EMAIL_ADDRESS][PERSON_NAME][DOMAIN_NAME]" at bounding box center [428, 244] width 641 height 32
click at [122, 343] on button "Save" at bounding box center [121, 343] width 27 height 17
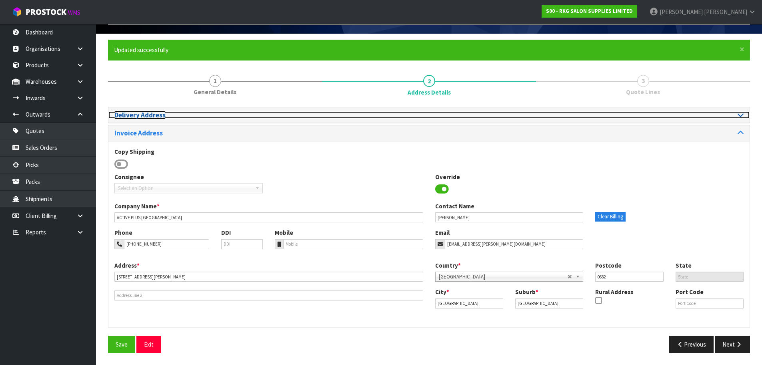
click at [743, 114] on icon at bounding box center [741, 114] width 6 height 7
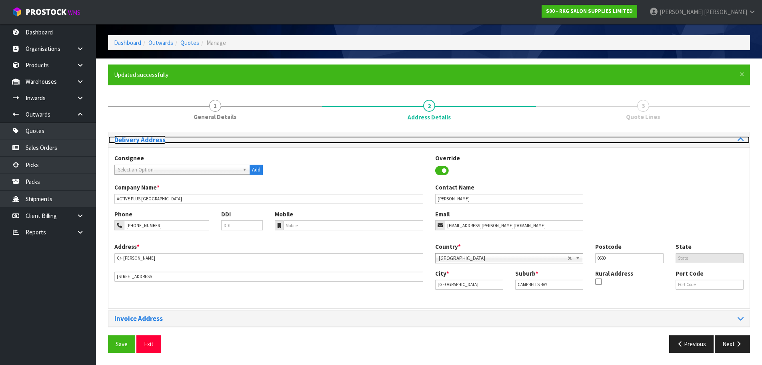
scroll to position [26, 0]
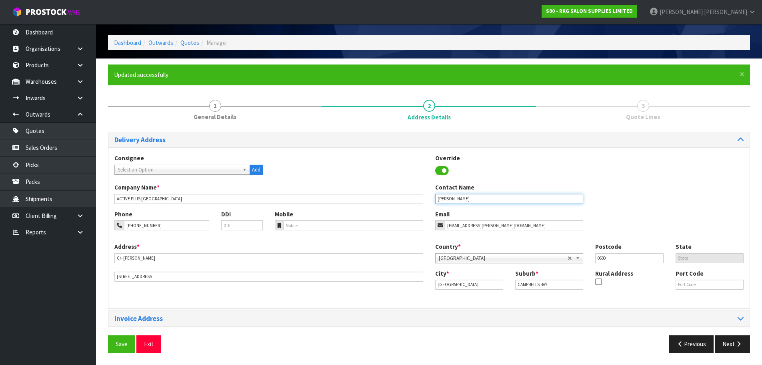
drag, startPoint x: 477, startPoint y: 198, endPoint x: 432, endPoint y: 203, distance: 45.6
click at [432, 203] on div "Contact Name [PERSON_NAME]" at bounding box center [509, 193] width 160 height 20
click at [119, 344] on button "Save" at bounding box center [121, 343] width 27 height 17
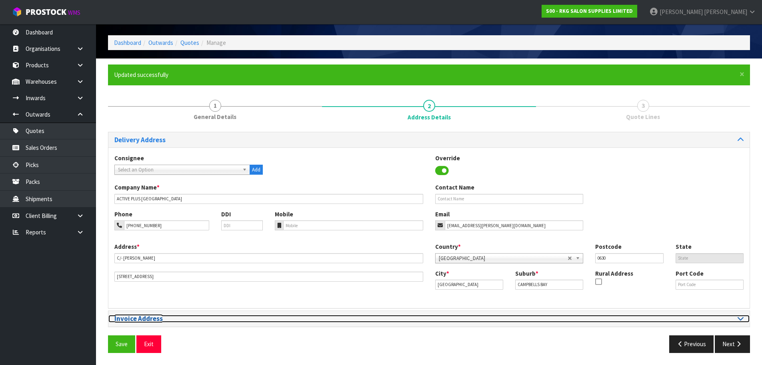
click at [742, 319] on icon at bounding box center [741, 318] width 6 height 7
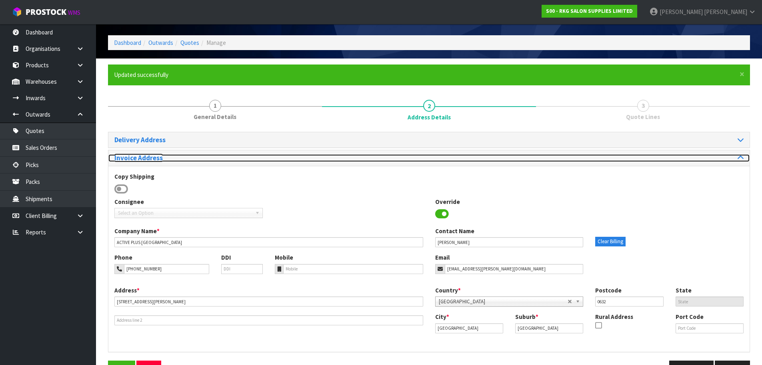
scroll to position [51, 0]
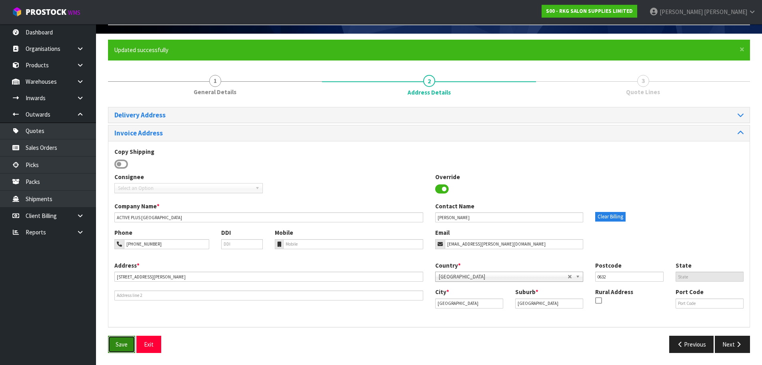
click at [119, 346] on button "Save" at bounding box center [121, 343] width 27 height 17
drag, startPoint x: 121, startPoint y: 338, endPoint x: 148, endPoint y: 325, distance: 29.9
click at [122, 338] on button "Save" at bounding box center [121, 343] width 27 height 17
click at [723, 342] on button "Next" at bounding box center [732, 343] width 35 height 17
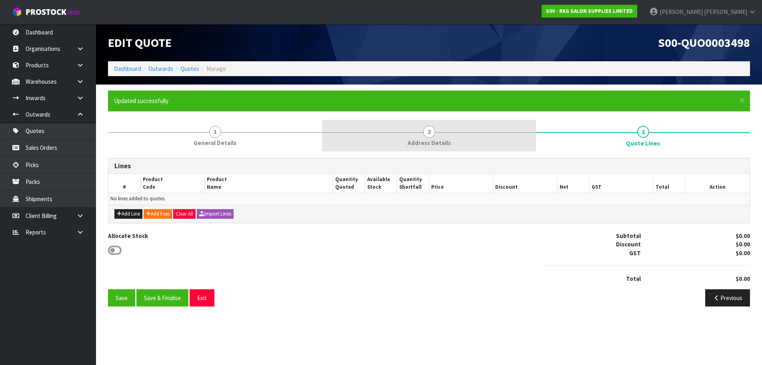
scroll to position [0, 0]
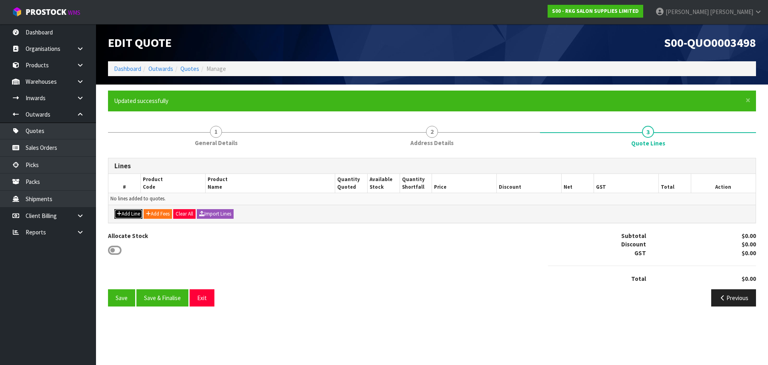
click at [124, 212] on button "Add Line" at bounding box center [128, 214] width 28 height 10
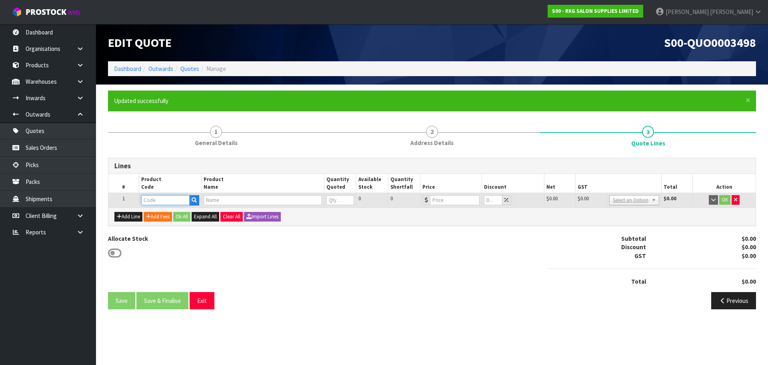
click at [158, 197] on input "text" at bounding box center [165, 200] width 48 height 10
type input "001501"
click at [159, 214] on strong "001501" at bounding box center [159, 214] width 19 height 8
type input "00150101"
type input "ANTI FATIGUE MAT - SQUARE/THICKER FOR ROUND & 5 STAR BASES"
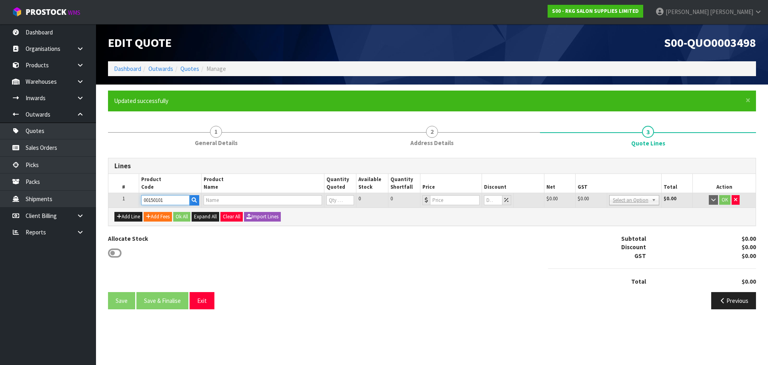
type input "0"
type input "159"
type input "0"
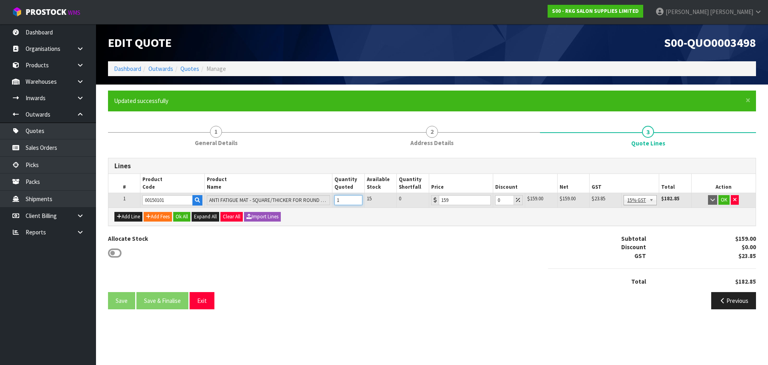
type input "1"
click at [357, 198] on input "1" at bounding box center [349, 200] width 28 height 10
click at [161, 218] on button "Add Fees" at bounding box center [158, 217] width 28 height 10
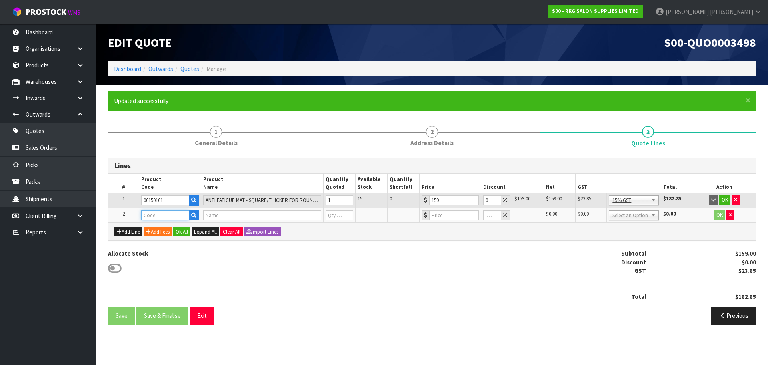
click at [156, 216] on input "text" at bounding box center [165, 215] width 48 height 10
type input "FRE"
click at [157, 227] on strong "FRE" at bounding box center [155, 229] width 10 height 8
type input "FREIGHT"
type input "FREIGHT FEE"
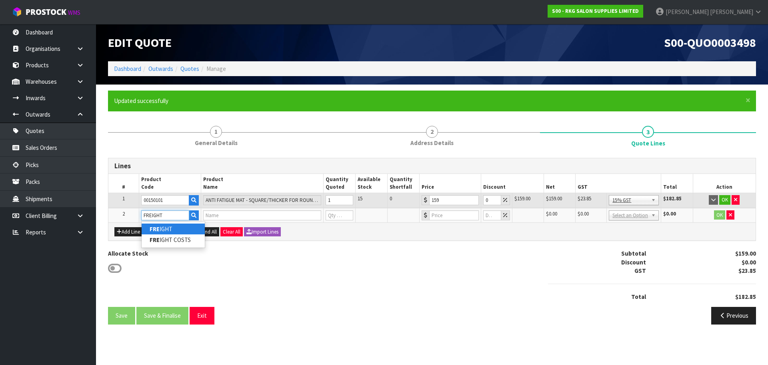
type input "1"
type input "0"
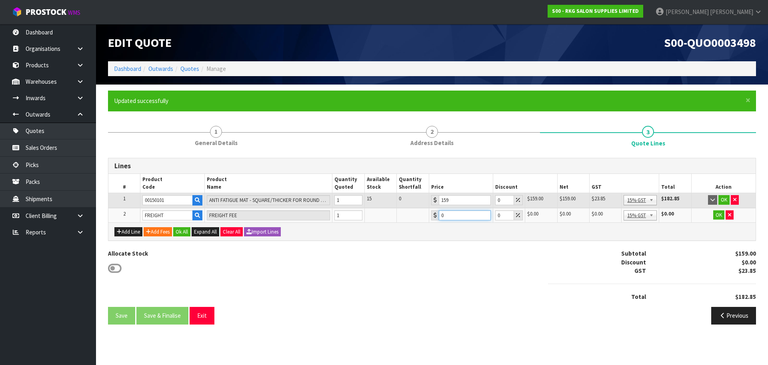
drag, startPoint x: 446, startPoint y: 213, endPoint x: 431, endPoint y: 212, distance: 15.2
click at [431, 212] on div "0" at bounding box center [461, 215] width 60 height 10
type input "12.50"
click at [725, 200] on button "OK" at bounding box center [724, 200] width 11 height 10
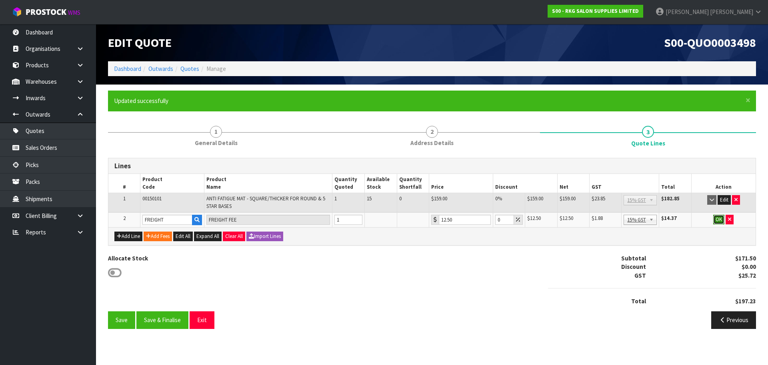
click at [720, 219] on button "OK" at bounding box center [718, 219] width 11 height 10
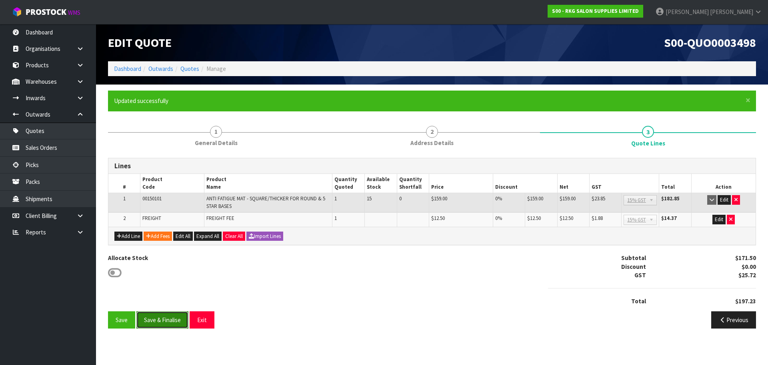
click at [161, 320] on button "Save & Finalise" at bounding box center [162, 319] width 52 height 17
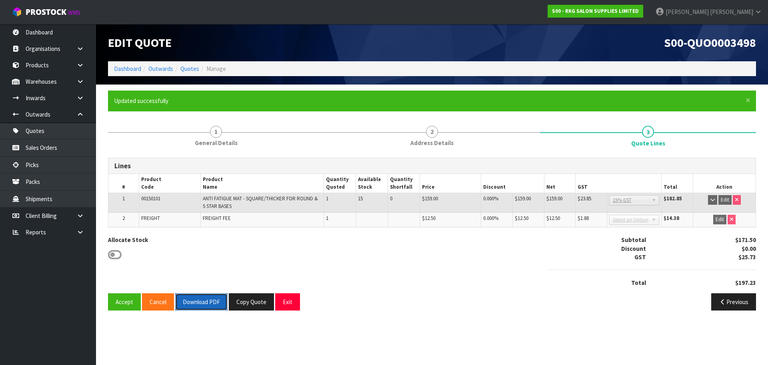
click at [198, 304] on button "Download PDF" at bounding box center [201, 301] width 52 height 17
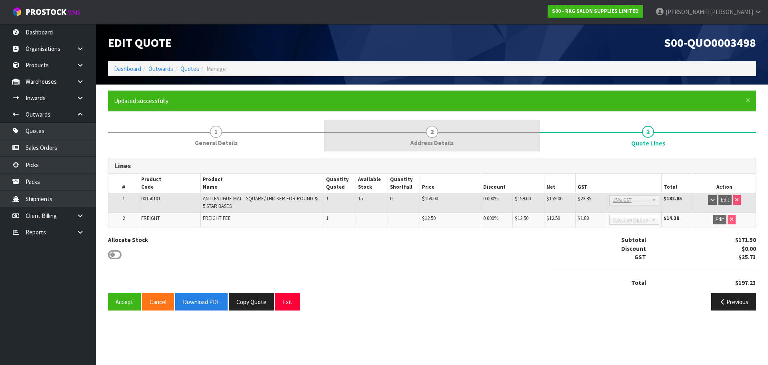
click at [430, 132] on span "2" at bounding box center [432, 132] width 12 height 12
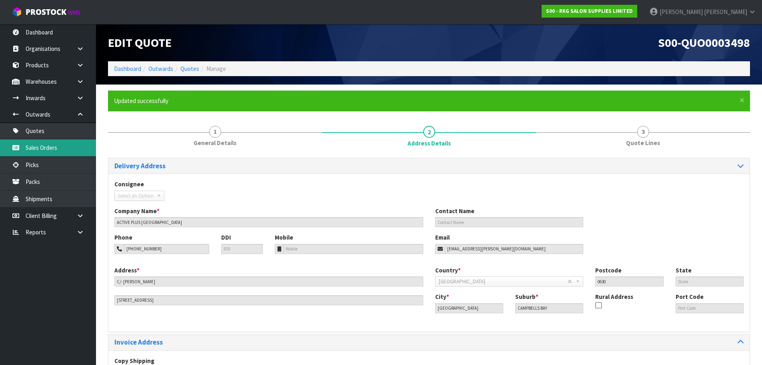
click at [57, 146] on link "Sales Orders" at bounding box center [48, 147] width 96 height 16
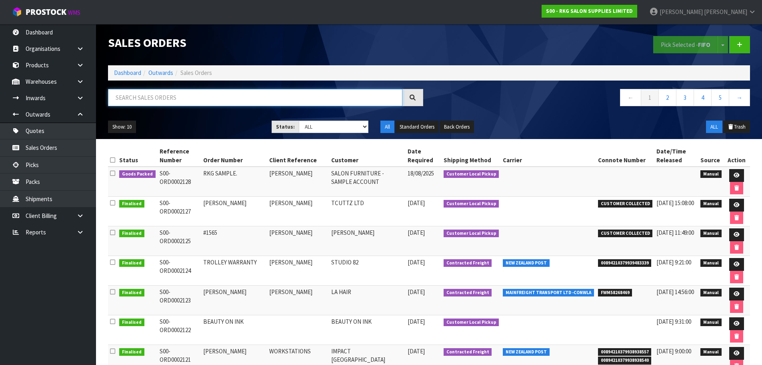
click at [186, 98] on input "text" at bounding box center [255, 97] width 295 height 17
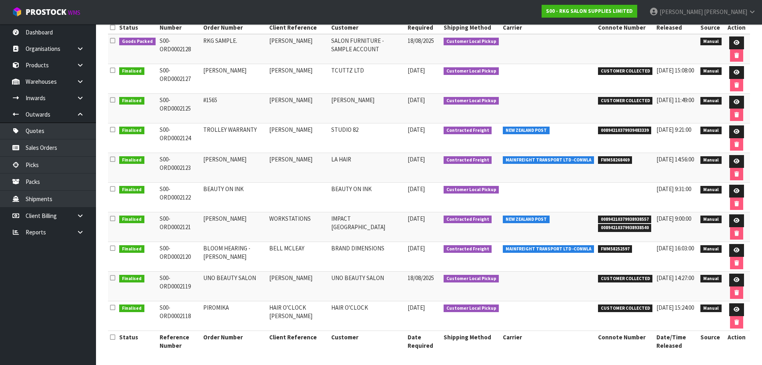
scroll to position [134, 0]
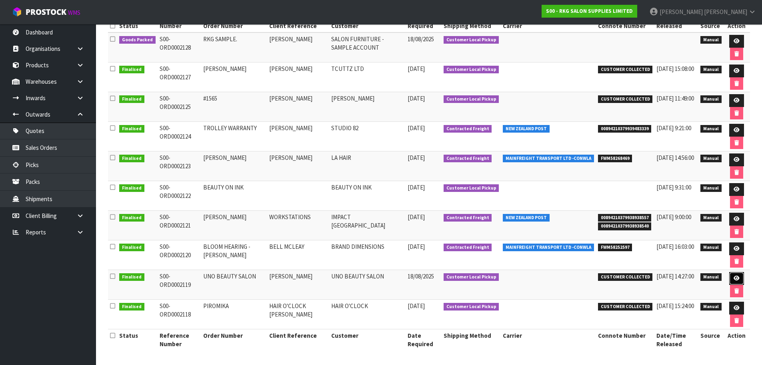
click at [737, 278] on icon at bounding box center [737, 277] width 6 height 5
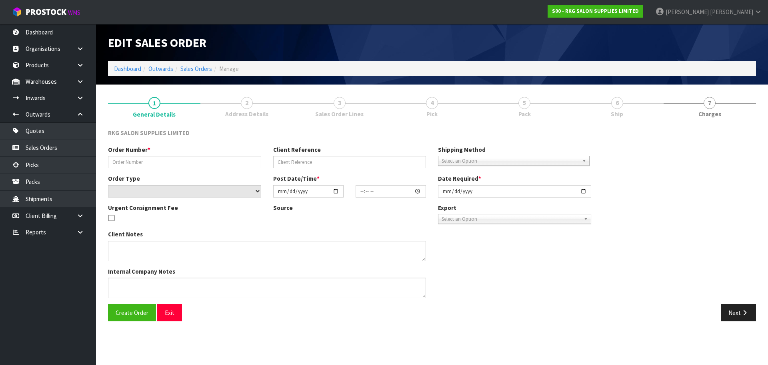
type input "UNO BEAUTY SALON"
type input "[PERSON_NAME]"
select select "number:0"
type input "[DATE]"
type input "10:00:00.000"
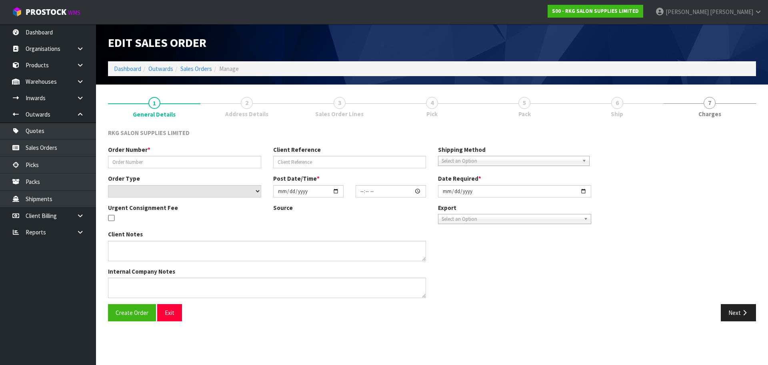
type input "[DATE]"
type textarea "PICK UP [DATE] NO CHARGE FOR SEAT COVERS"
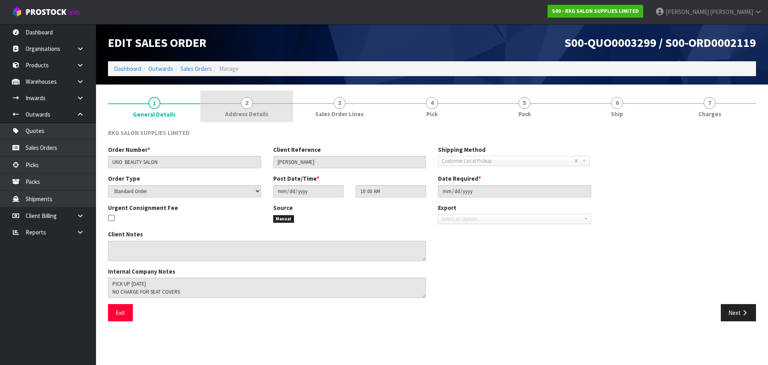
click at [246, 107] on span "2" at bounding box center [247, 103] width 12 height 12
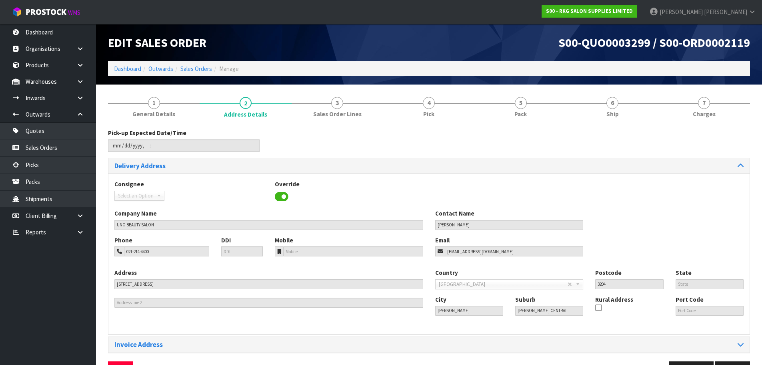
scroll to position [26, 0]
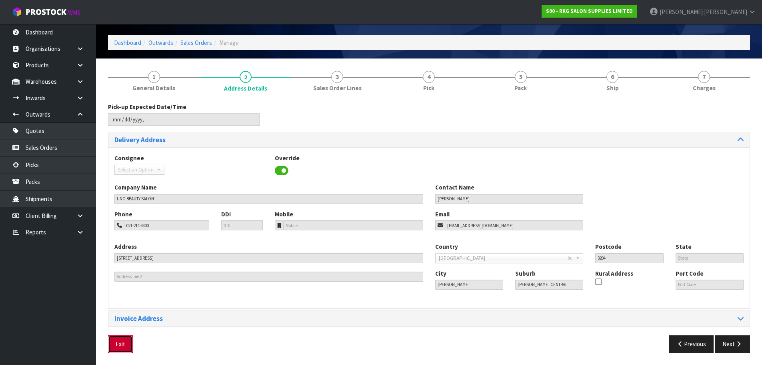
click at [126, 344] on button "Exit" at bounding box center [120, 343] width 25 height 17
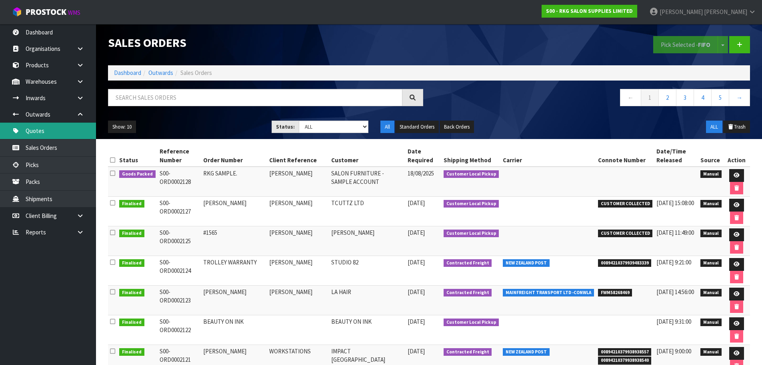
click at [38, 128] on link "Quotes" at bounding box center [48, 130] width 96 height 16
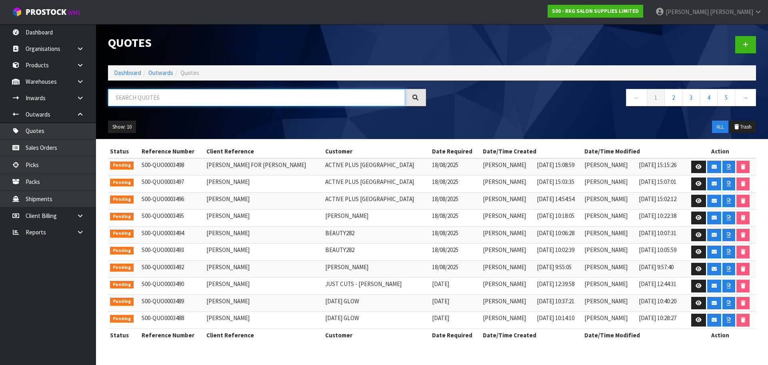
click at [138, 98] on input "text" at bounding box center [256, 97] width 297 height 17
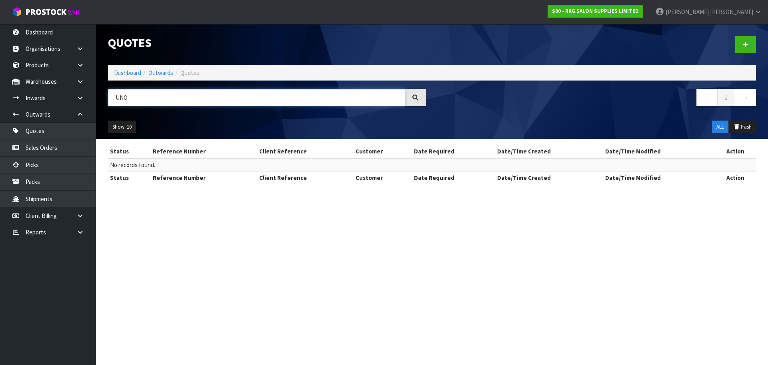
drag, startPoint x: 138, startPoint y: 98, endPoint x: 113, endPoint y: 100, distance: 24.9
click at [113, 100] on input "UNO" at bounding box center [256, 97] width 297 height 17
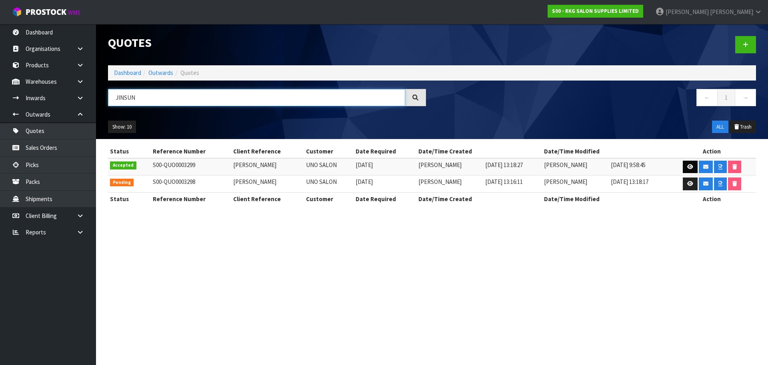
type input "JINSUN"
click at [687, 166] on icon at bounding box center [690, 166] width 6 height 5
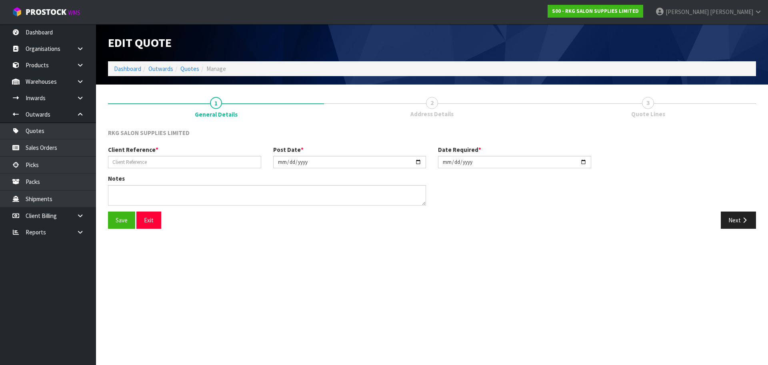
type input "[PERSON_NAME]"
type input "[DATE]"
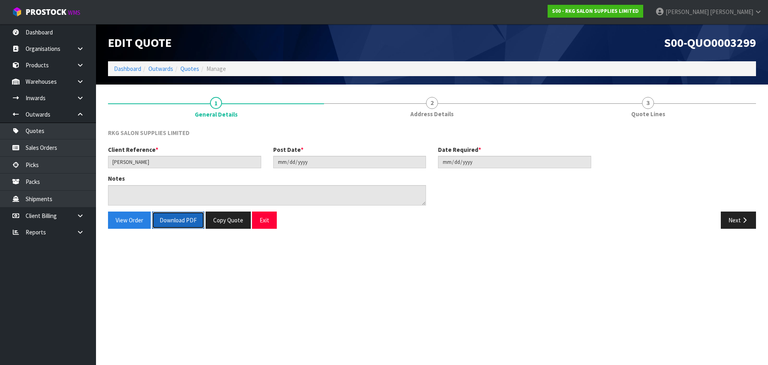
click at [170, 222] on button "Download PDF" at bounding box center [178, 219] width 52 height 17
click at [269, 216] on button "Exit" at bounding box center [264, 219] width 25 height 17
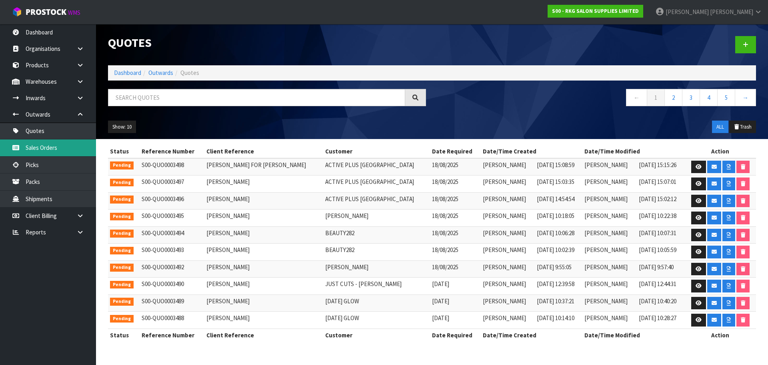
click at [53, 149] on link "Sales Orders" at bounding box center [48, 147] width 96 height 16
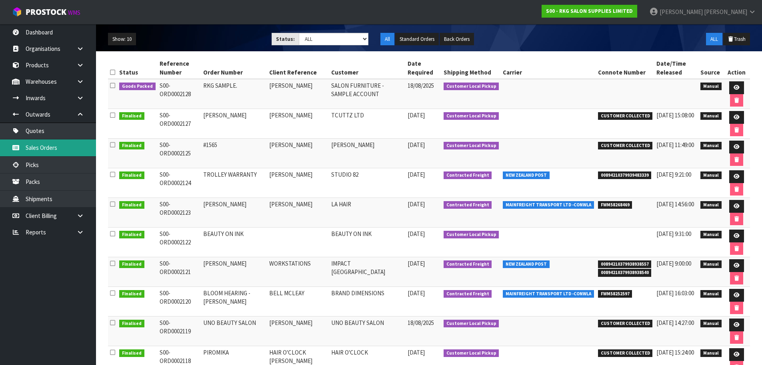
scroll to position [14, 0]
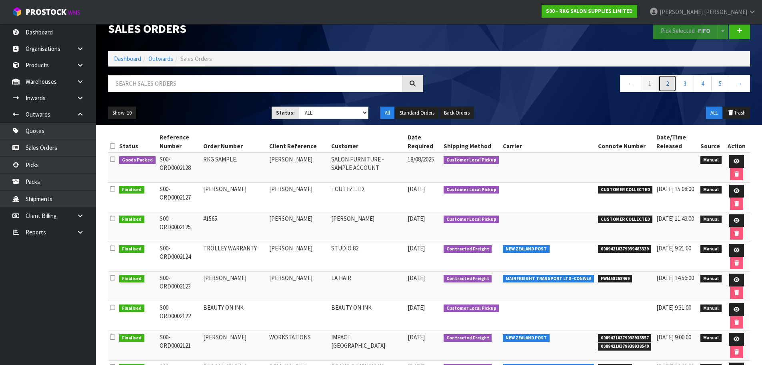
click at [669, 83] on link "2" at bounding box center [668, 83] width 18 height 17
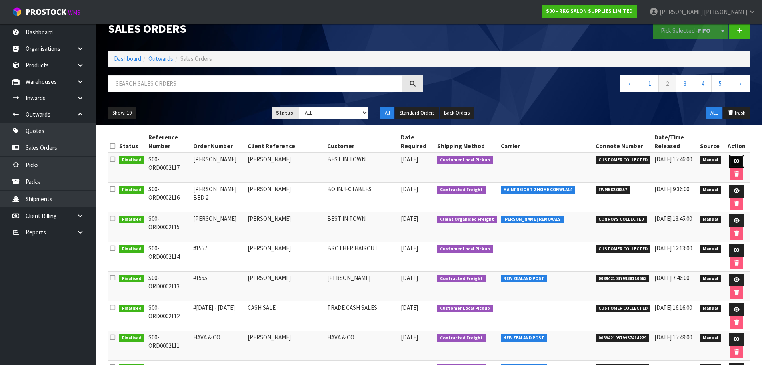
click at [734, 160] on icon at bounding box center [737, 160] width 6 height 5
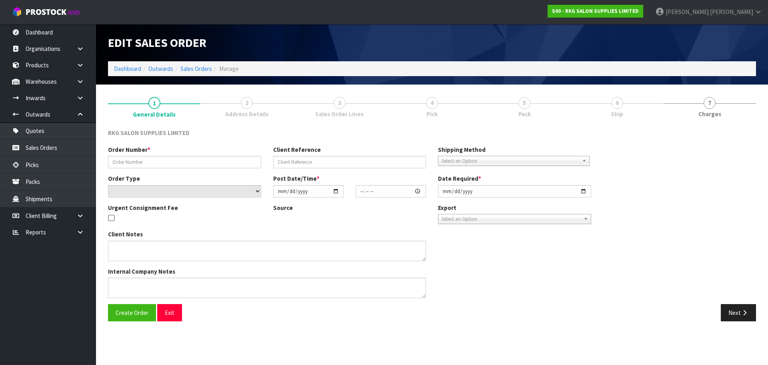
type input "[PERSON_NAME]"
select select "number:0"
type input "[DATE]"
type input "13:51:00.000"
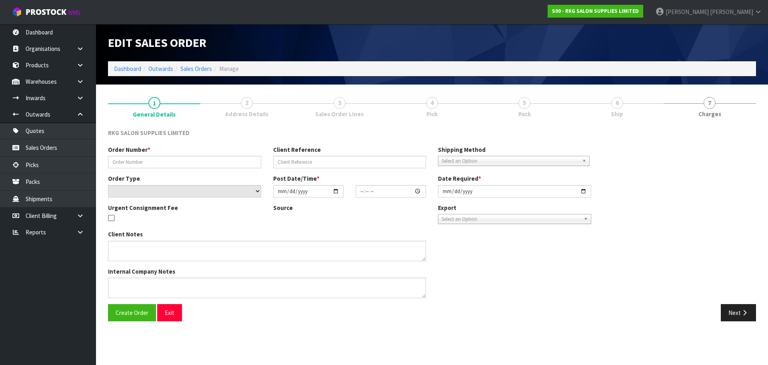
type input "[DATE]"
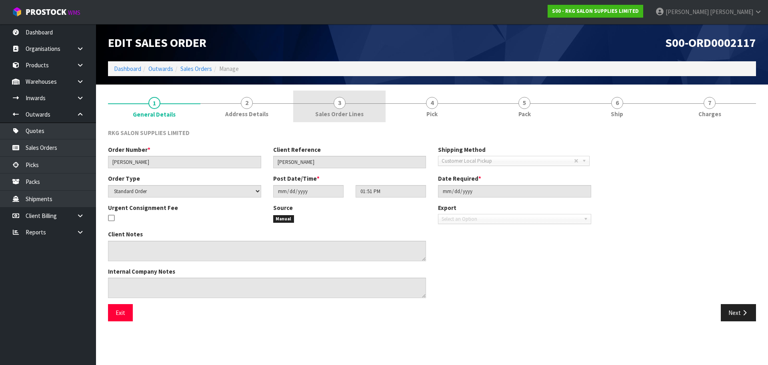
click at [336, 106] on span "3" at bounding box center [340, 103] width 12 height 12
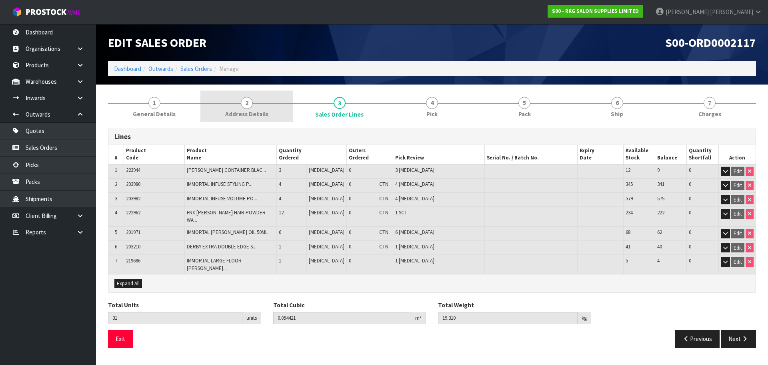
click at [246, 105] on span "2" at bounding box center [247, 103] width 12 height 12
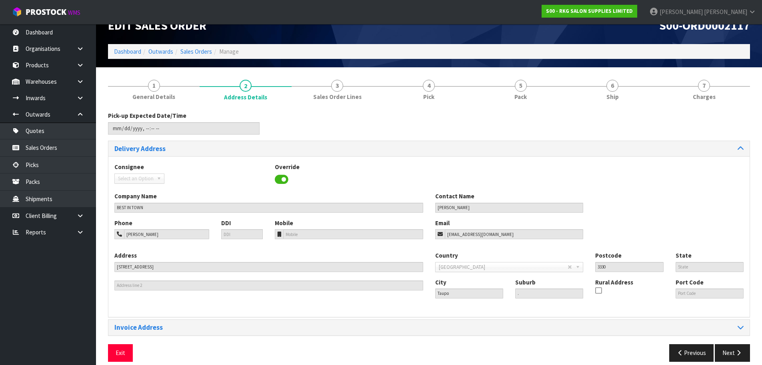
scroll to position [26, 0]
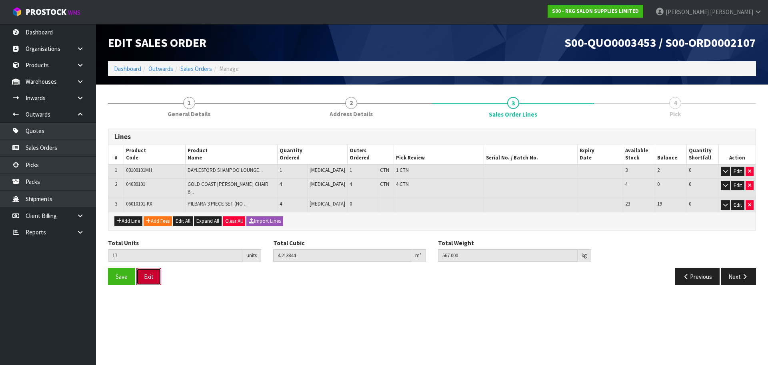
click at [151, 275] on button "Exit" at bounding box center [148, 276] width 25 height 17
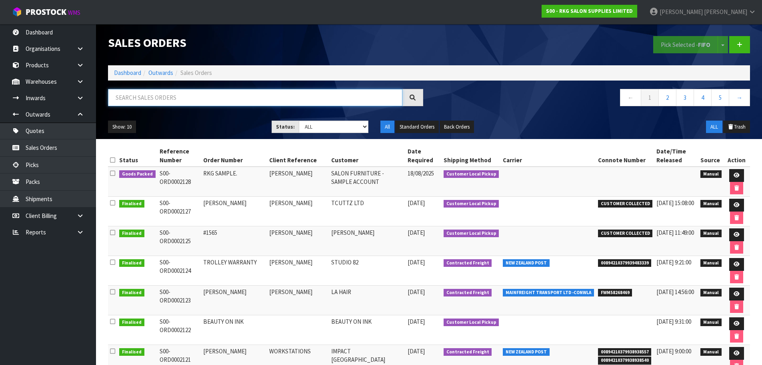
click at [162, 98] on input "text" at bounding box center [255, 97] width 295 height 17
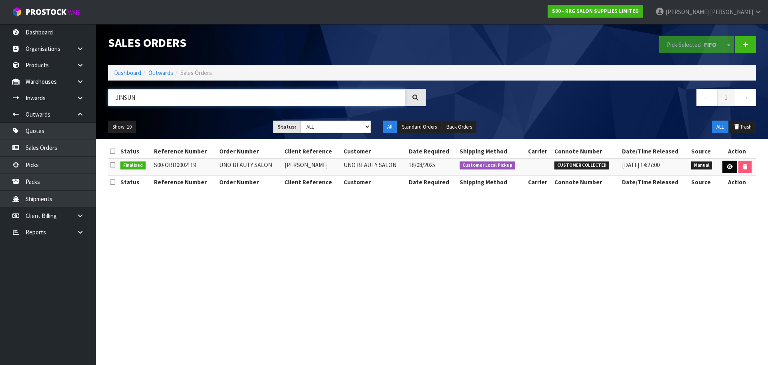
type input "JINSUN"
click at [728, 168] on icon at bounding box center [730, 166] width 6 height 5
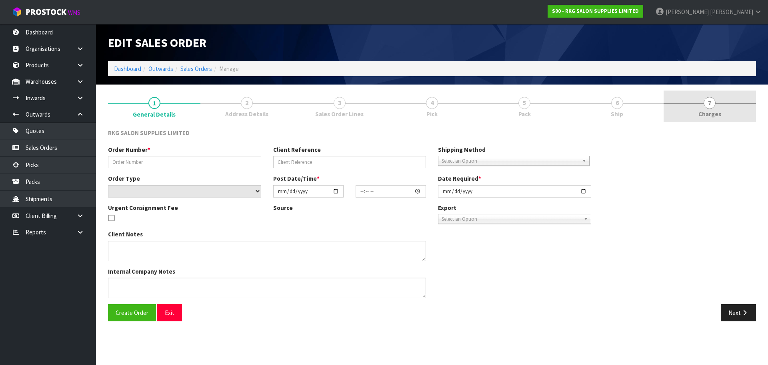
type input "UNO BEAUTY SALON"
type input "[PERSON_NAME]"
select select "number:0"
type input "[DATE]"
type input "10:00:00.000"
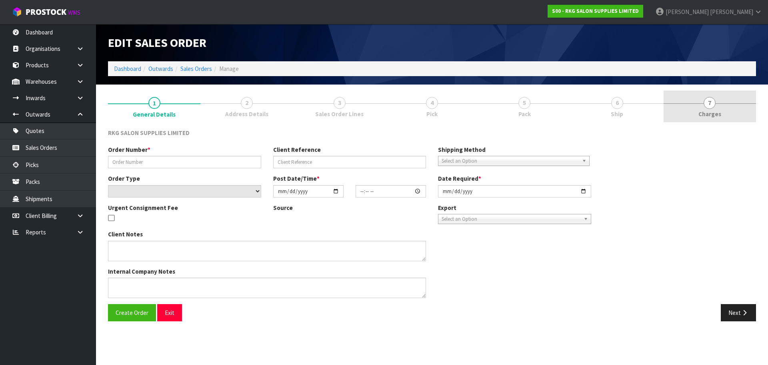
type input "[DATE]"
type textarea "PICK UP [DATE] NO CHARGE FOR SEAT COVERS"
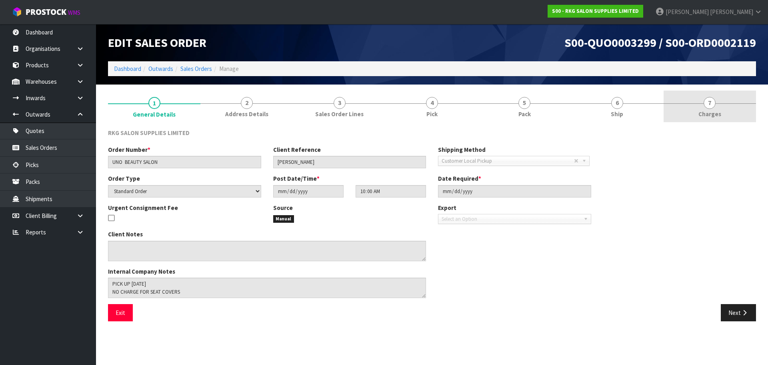
click at [707, 104] on span "7" at bounding box center [710, 103] width 12 height 12
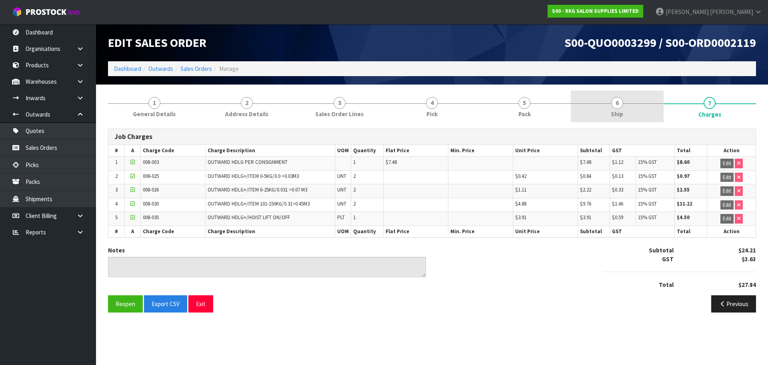
click at [618, 106] on span "6" at bounding box center [617, 103] width 12 height 12
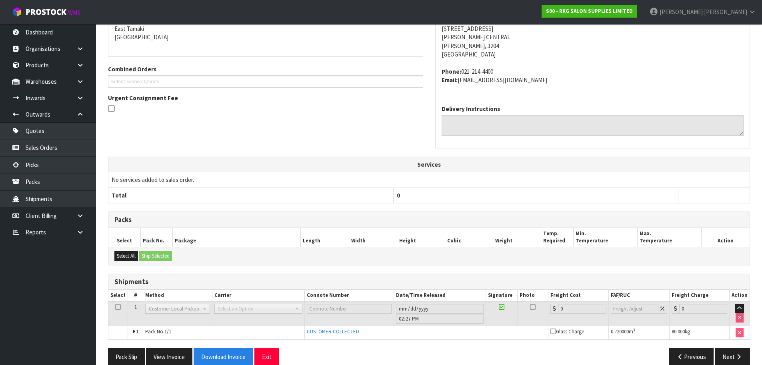
scroll to position [156, 0]
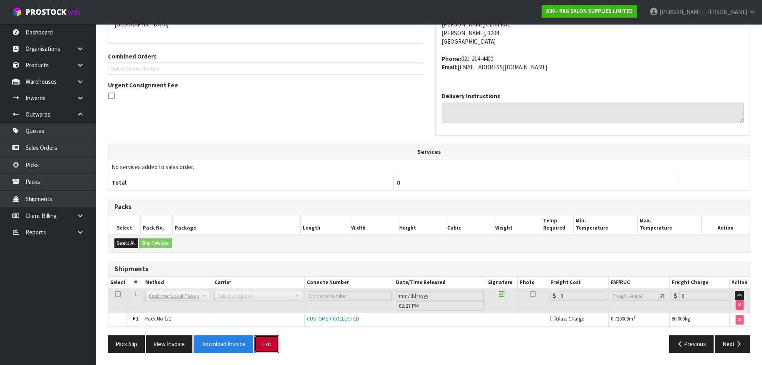
click at [268, 347] on button "Exit" at bounding box center [266, 343] width 25 height 17
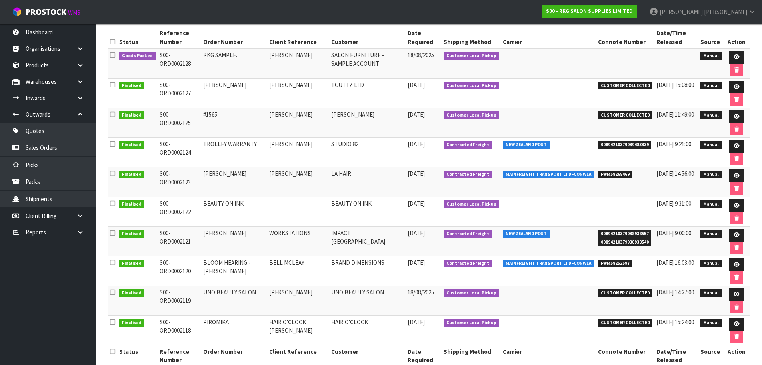
scroll to position [120, 0]
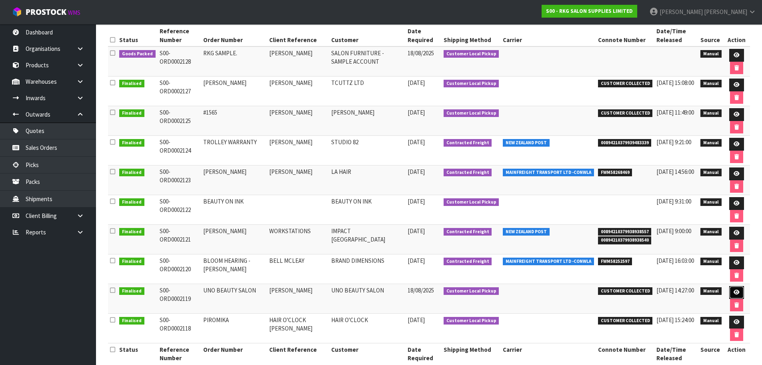
click at [735, 293] on icon at bounding box center [737, 291] width 6 height 5
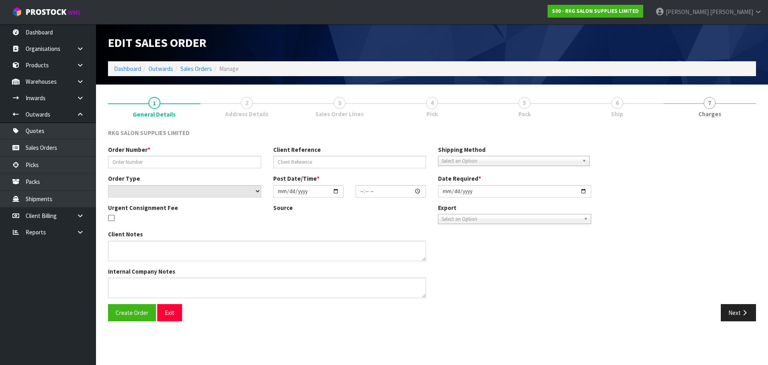
type input "UNO BEAUTY SALON"
type input "[PERSON_NAME]"
select select "number:0"
type input "[DATE]"
type input "10:00:00.000"
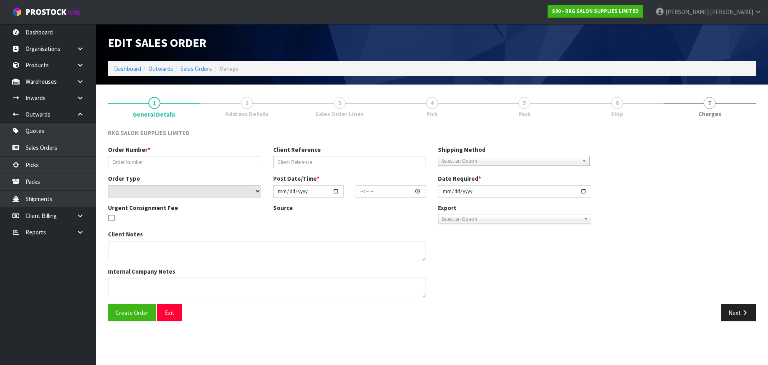
type input "[DATE]"
type textarea "PICK UP [DATE] NO CHARGE FOR SEAT COVERS"
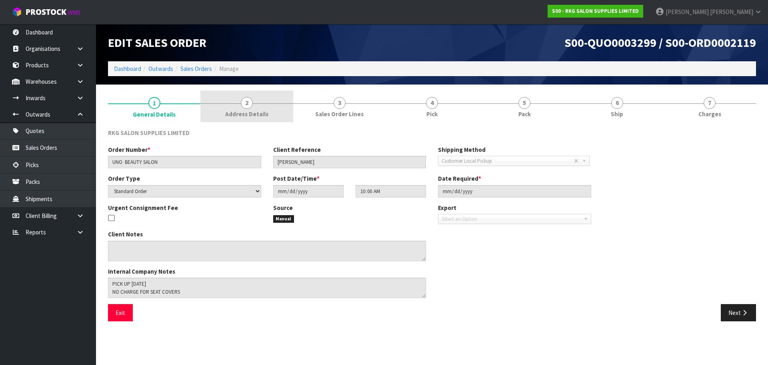
click at [249, 106] on span "2" at bounding box center [247, 103] width 12 height 12
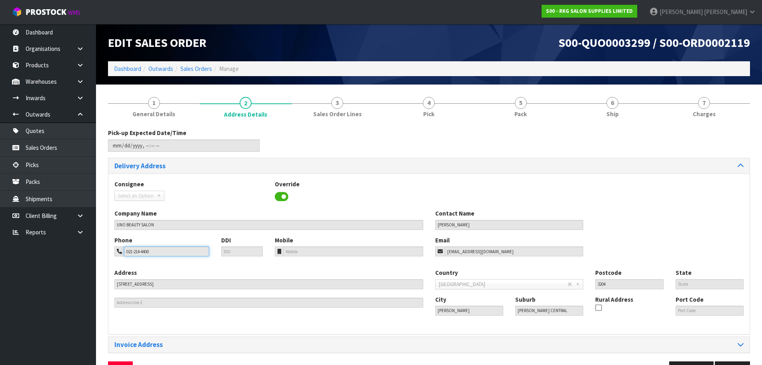
drag, startPoint x: 162, startPoint y: 254, endPoint x: 114, endPoint y: 253, distance: 48.0
click at [114, 253] on div "Phone 021-214-4400" at bounding box center [161, 246] width 107 height 20
drag, startPoint x: 494, startPoint y: 250, endPoint x: 423, endPoint y: 253, distance: 70.9
click at [423, 253] on div "Phone 021-214-4400 DDI Mobile Email nswlovell@naver.com" at bounding box center [428, 252] width 641 height 32
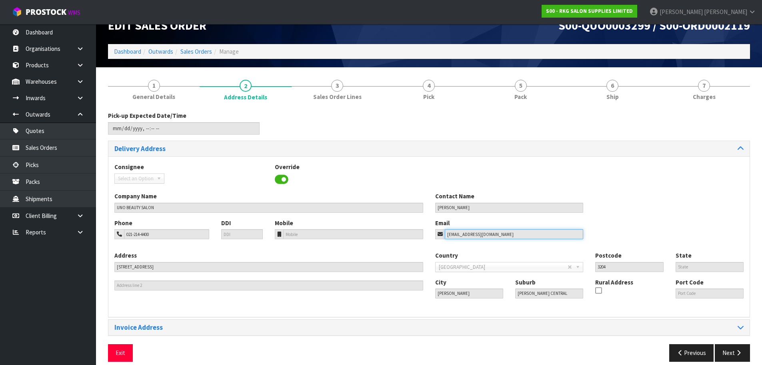
scroll to position [26, 0]
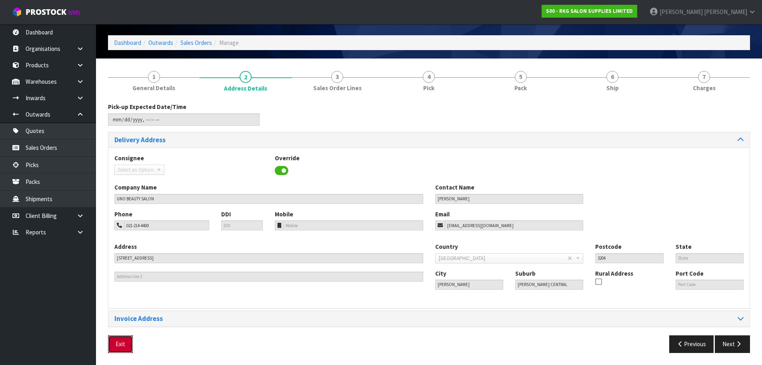
drag, startPoint x: 121, startPoint y: 346, endPoint x: 136, endPoint y: 327, distance: 23.9
click at [121, 346] on button "Exit" at bounding box center [120, 343] width 25 height 17
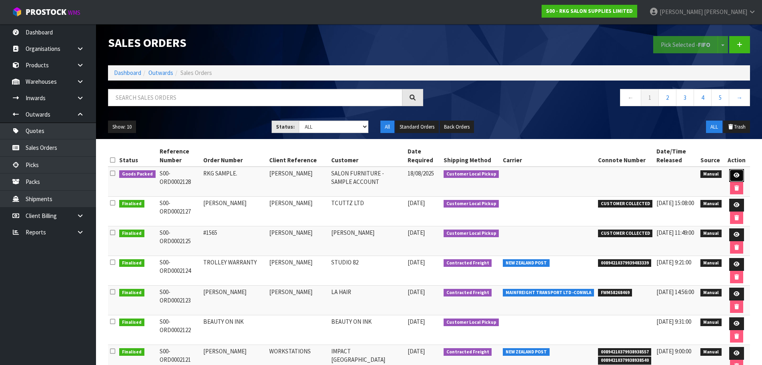
click at [735, 173] on icon at bounding box center [737, 174] width 6 height 5
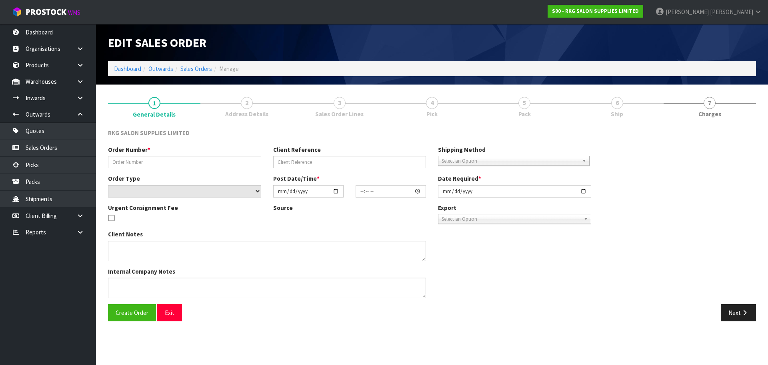
type input "RKG SAMPLE."
type input "[PERSON_NAME]"
select select "number:0"
type input "[DATE]"
type input "08:43:00.000"
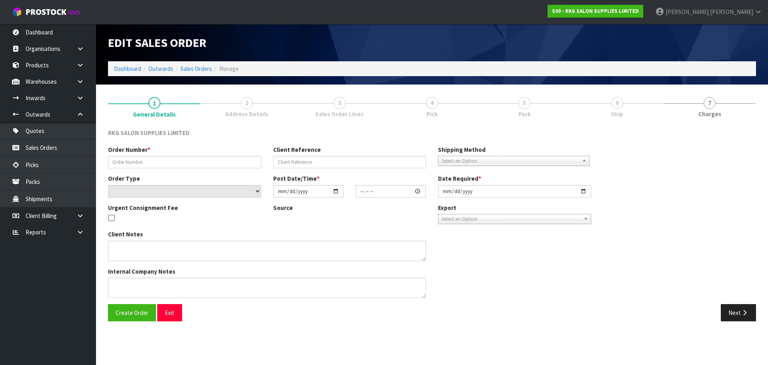
type input "[DATE]"
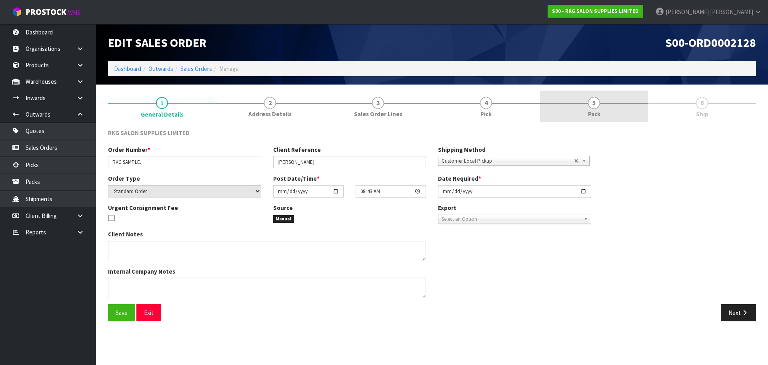
click at [594, 103] on span "5" at bounding box center [594, 103] width 12 height 12
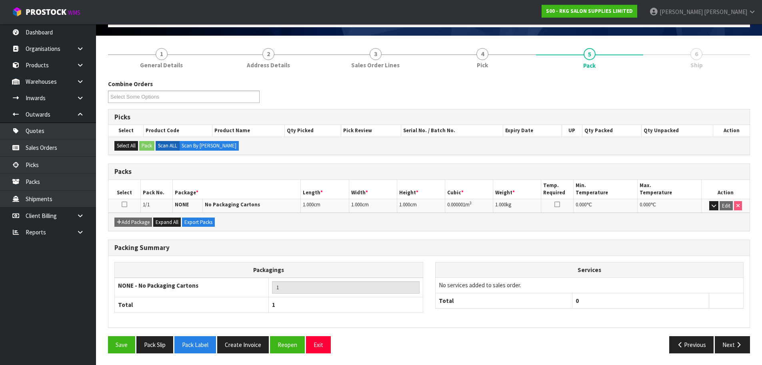
scroll to position [49, 0]
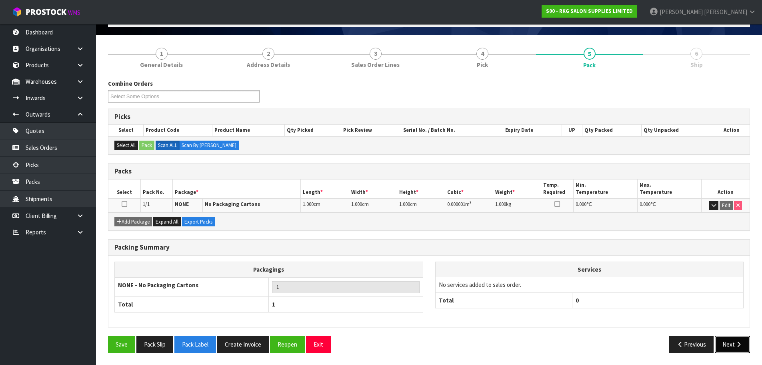
click at [733, 347] on button "Next" at bounding box center [732, 343] width 35 height 17
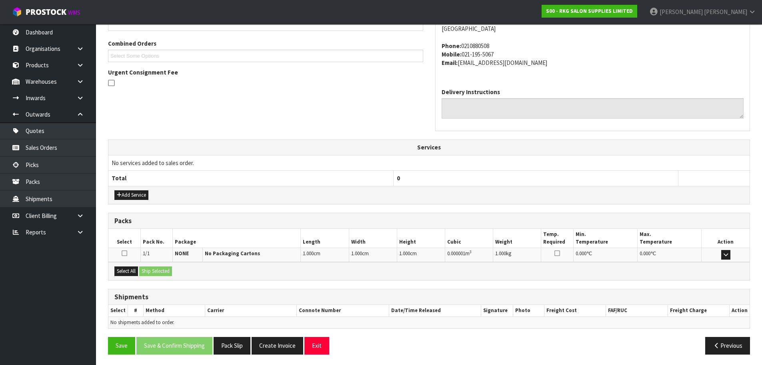
scroll to position [171, 0]
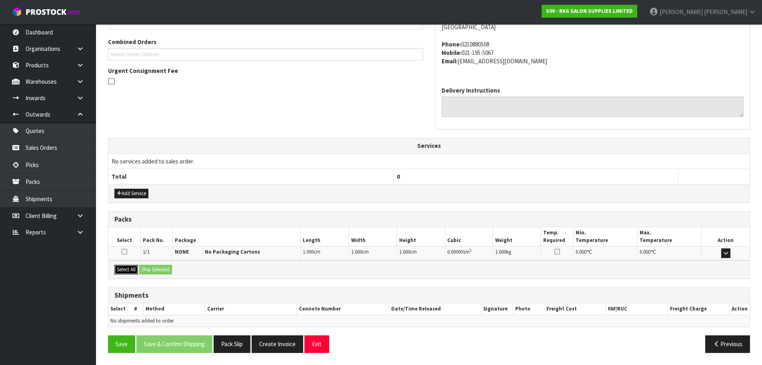
click at [123, 266] on button "Select All" at bounding box center [126, 269] width 24 height 10
click at [149, 268] on button "Ship Selected" at bounding box center [155, 269] width 33 height 10
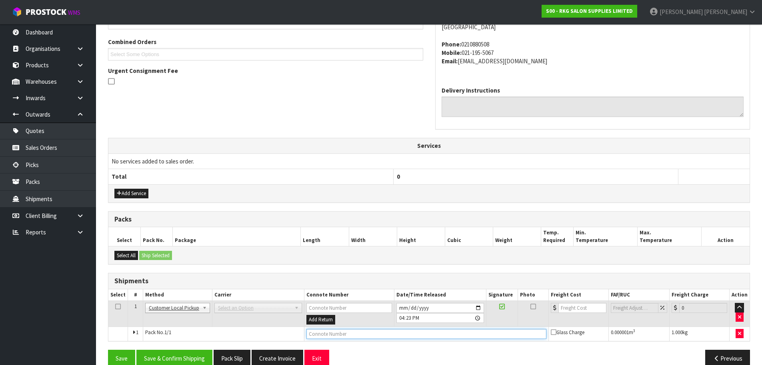
click at [321, 332] on input "text" at bounding box center [427, 334] width 240 height 10
type input "C"
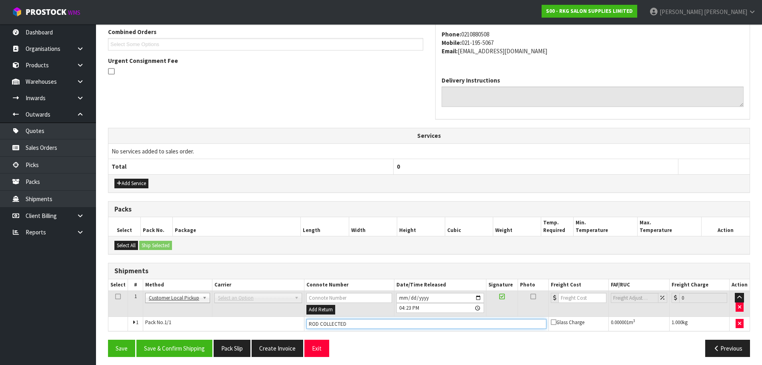
scroll to position [185, 0]
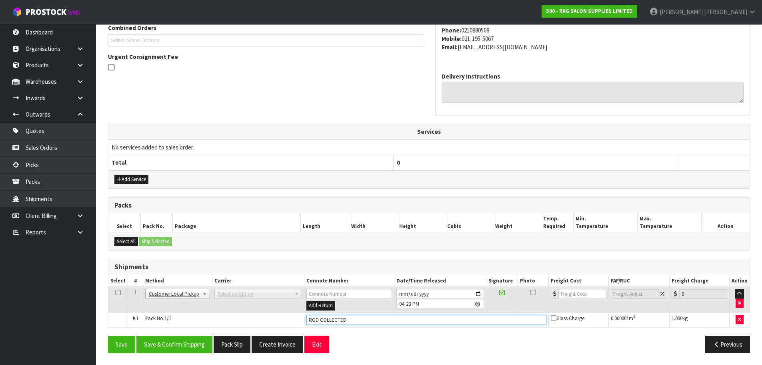
drag, startPoint x: 317, startPoint y: 321, endPoint x: 301, endPoint y: 320, distance: 15.6
click at [301, 320] on tr "1 Pack No. 1/1 ROD COLLECTED Glass Charge 0.000001 m 3 1.000 kg" at bounding box center [428, 319] width 641 height 14
type input "ROD COLLECTED"
click at [176, 344] on button "Save & Confirm Shipping" at bounding box center [174, 343] width 76 height 17
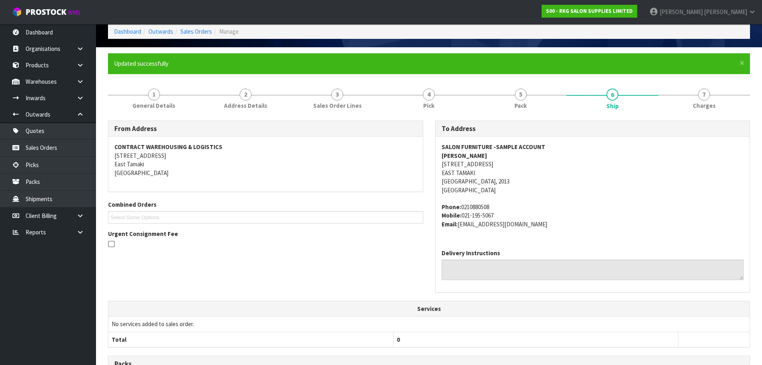
scroll to position [34, 0]
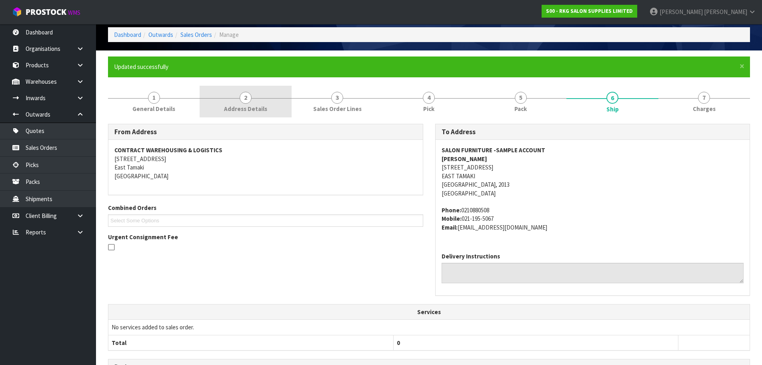
click at [244, 98] on span "2" at bounding box center [246, 98] width 12 height 12
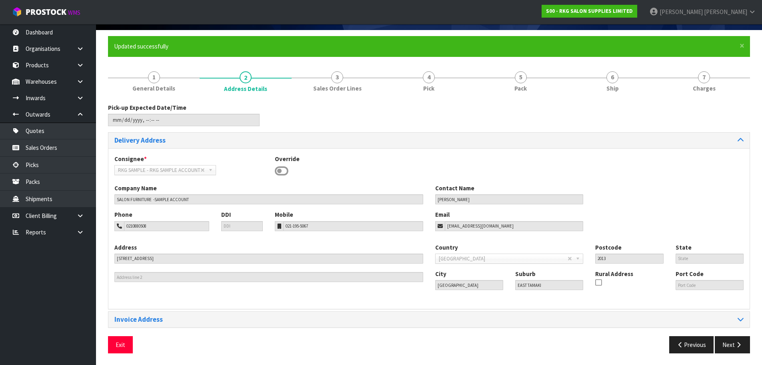
scroll to position [55, 0]
click at [339, 78] on span "3" at bounding box center [337, 77] width 12 height 12
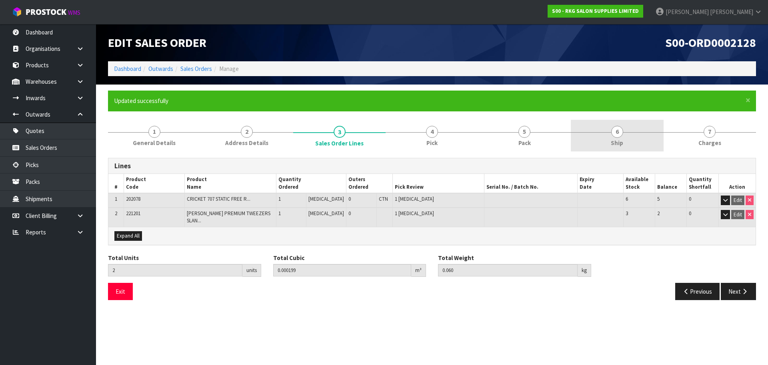
click at [613, 134] on span "6" at bounding box center [617, 132] width 12 height 12
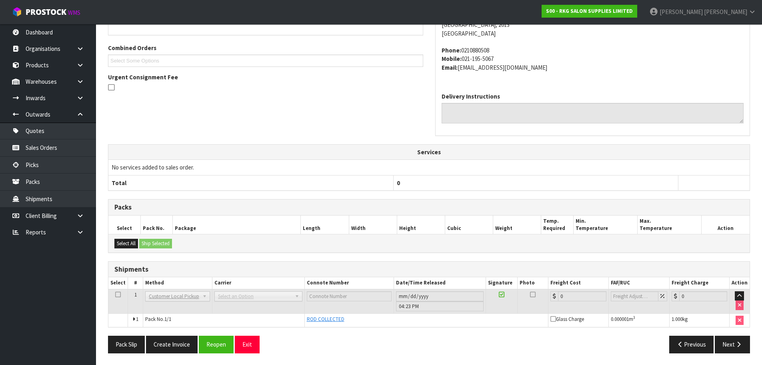
scroll to position [194, 0]
click at [171, 345] on button "Create Invoice" at bounding box center [172, 343] width 52 height 17
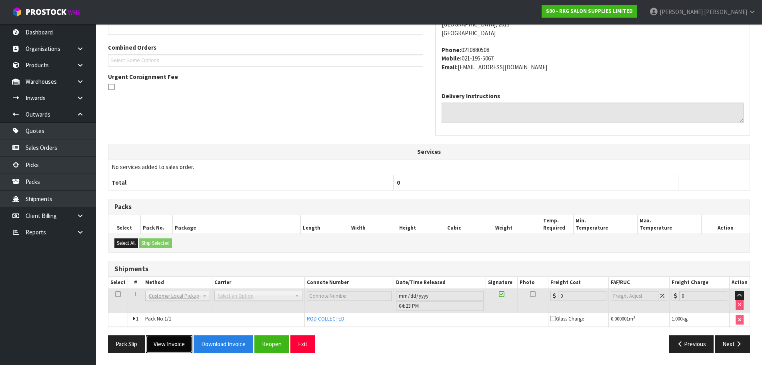
click at [166, 345] on button "View Invoice" at bounding box center [169, 343] width 46 height 17
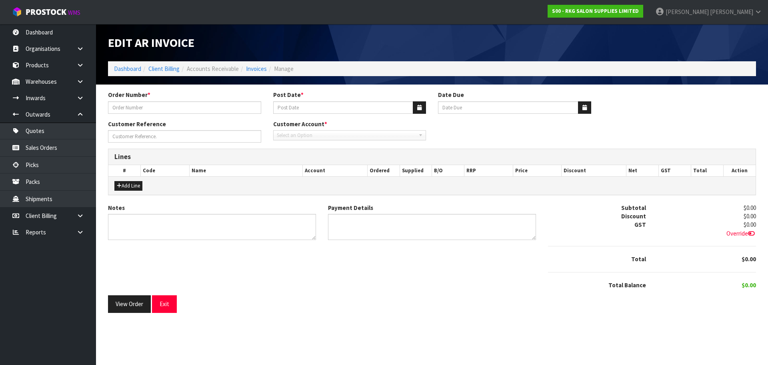
type input "RKG SAMPLE."
type input "18/08/2025"
type input "20/09/2025"
type input "[PERSON_NAME]"
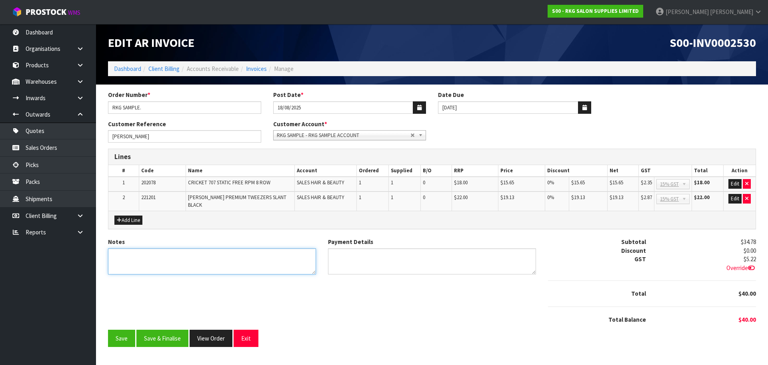
click at [175, 254] on textarea "Notes" at bounding box center [212, 261] width 208 height 26
type textarea "N"
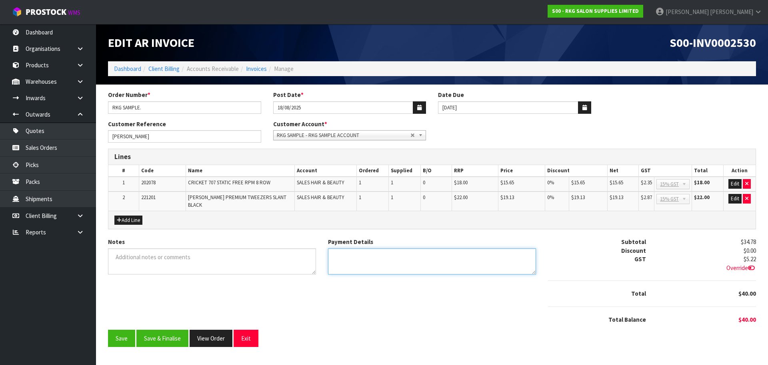
click at [349, 254] on textarea "Payment Details" at bounding box center [432, 261] width 208 height 26
type textarea "NO CHARGES"
click at [732, 182] on button "Edit" at bounding box center [735, 184] width 13 height 10
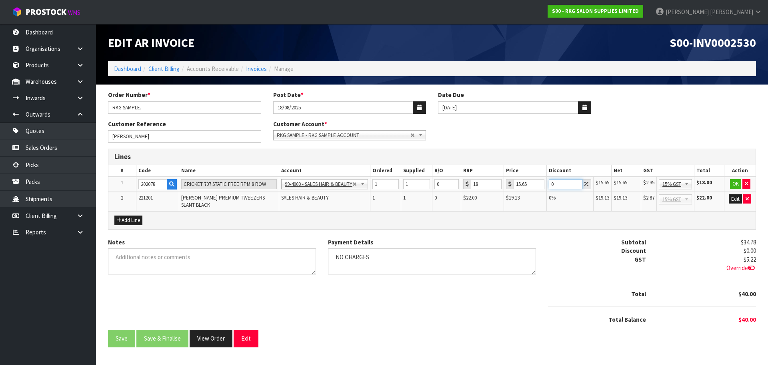
drag, startPoint x: 560, startPoint y: 182, endPoint x: 547, endPoint y: 185, distance: 14.0
click at [547, 185] on td "0" at bounding box center [570, 183] width 47 height 15
type input "100"
click at [734, 182] on button "OK" at bounding box center [735, 184] width 11 height 10
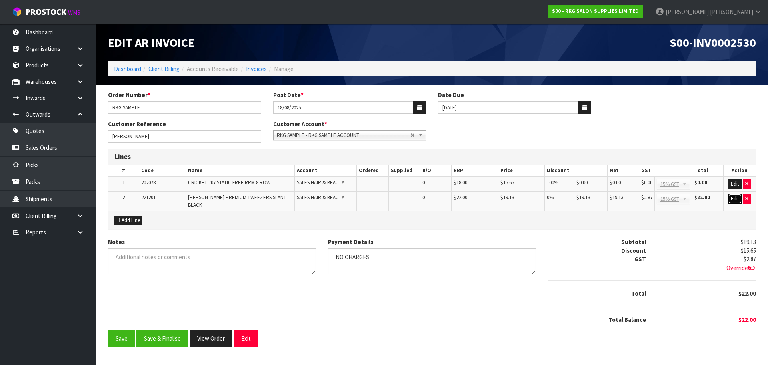
click at [736, 195] on button "Edit" at bounding box center [735, 199] width 13 height 10
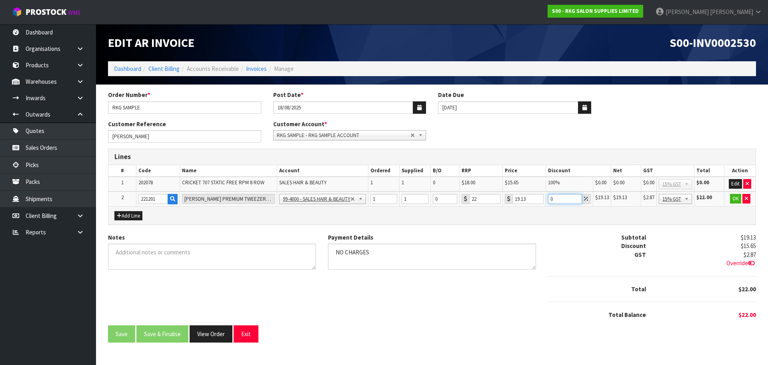
drag, startPoint x: 556, startPoint y: 199, endPoint x: 551, endPoint y: 199, distance: 5.2
click at [551, 199] on input "0" at bounding box center [565, 199] width 34 height 10
type input "100"
click at [735, 198] on button "OK" at bounding box center [735, 199] width 11 height 10
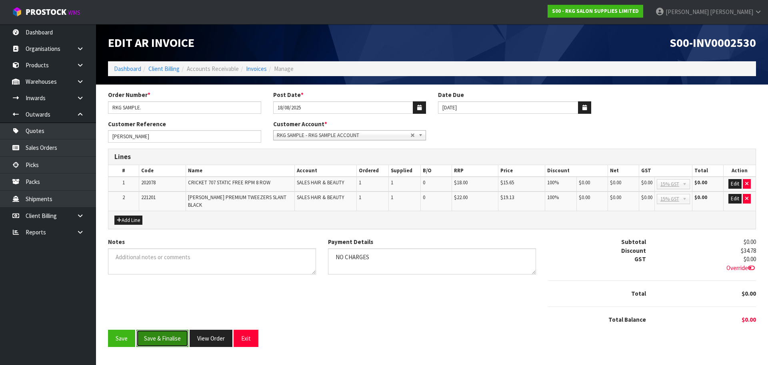
click at [157, 333] on button "Save & Finalise" at bounding box center [162, 337] width 52 height 17
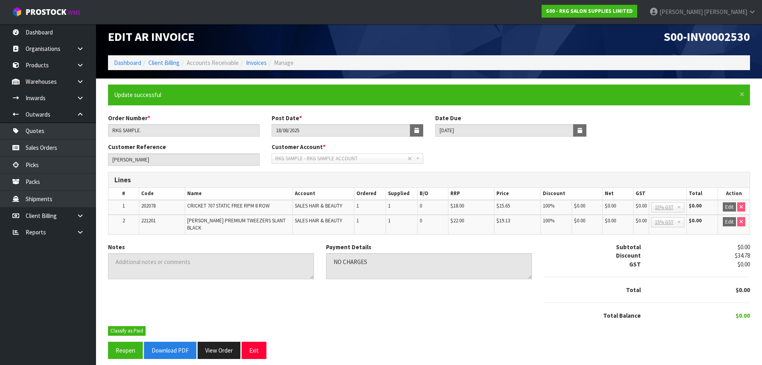
scroll to position [8, 0]
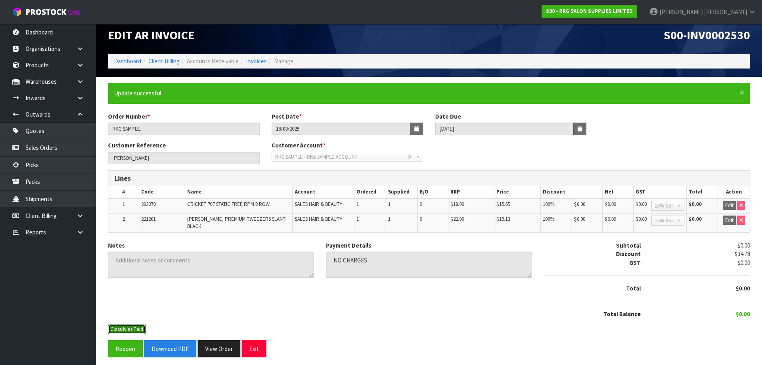
click at [124, 324] on button "Classify as Paid" at bounding box center [127, 329] width 38 height 10
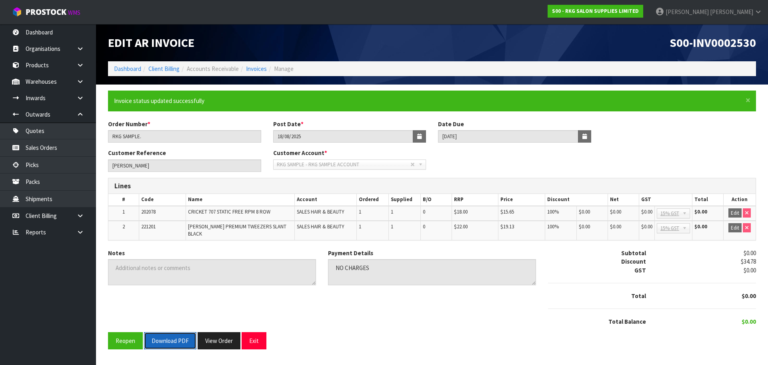
click at [175, 337] on button "Download PDF" at bounding box center [170, 340] width 52 height 17
click at [254, 338] on button "Exit" at bounding box center [254, 340] width 25 height 17
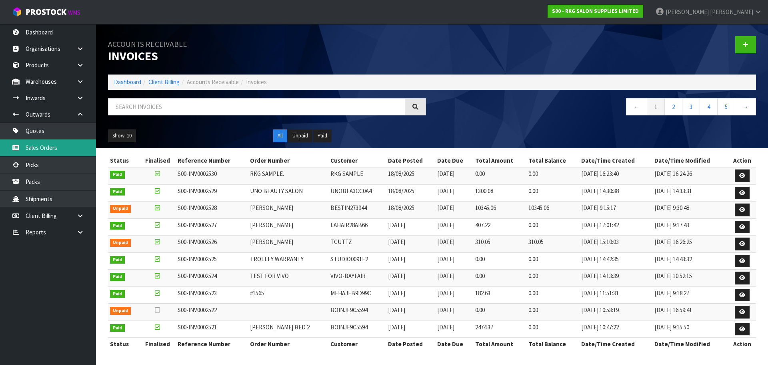
click at [35, 146] on link "Sales Orders" at bounding box center [48, 147] width 96 height 16
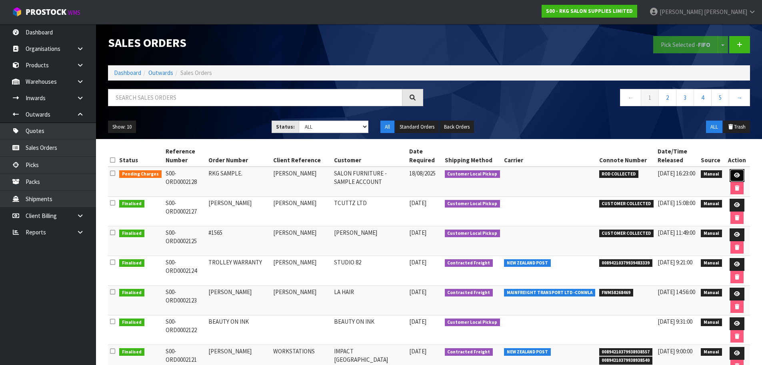
click at [736, 175] on icon at bounding box center [737, 174] width 6 height 5
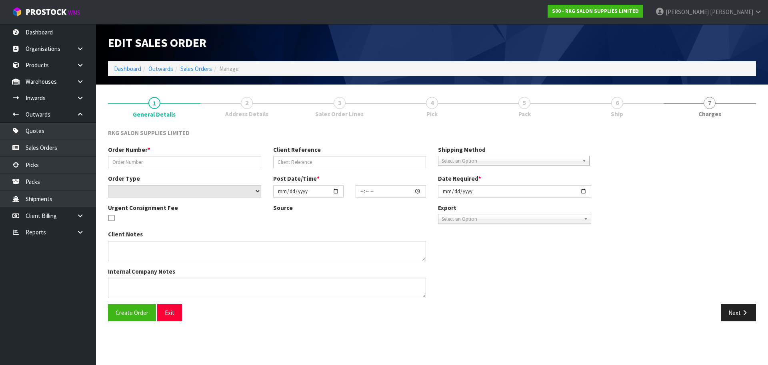
type input "RKG SAMPLE."
type input "[PERSON_NAME]"
select select "number:0"
type input "[DATE]"
type input "08:43:00.000"
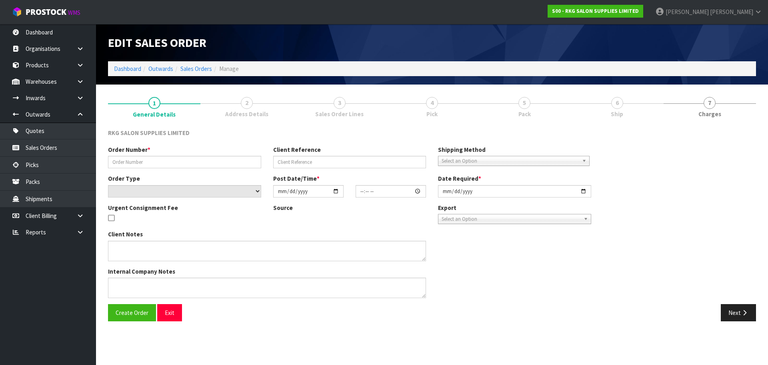
type input "[DATE]"
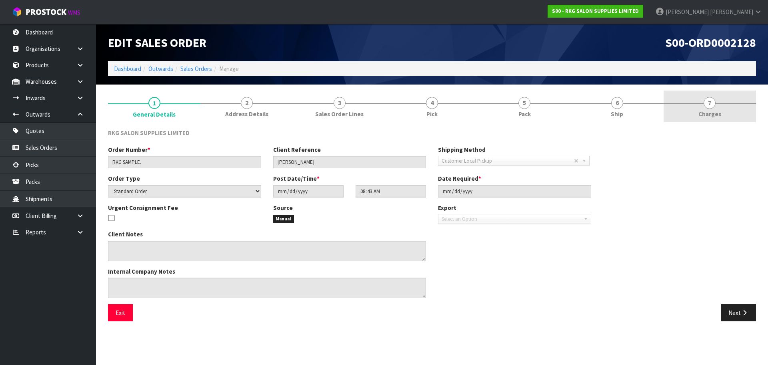
click at [710, 105] on span "7" at bounding box center [710, 103] width 12 height 12
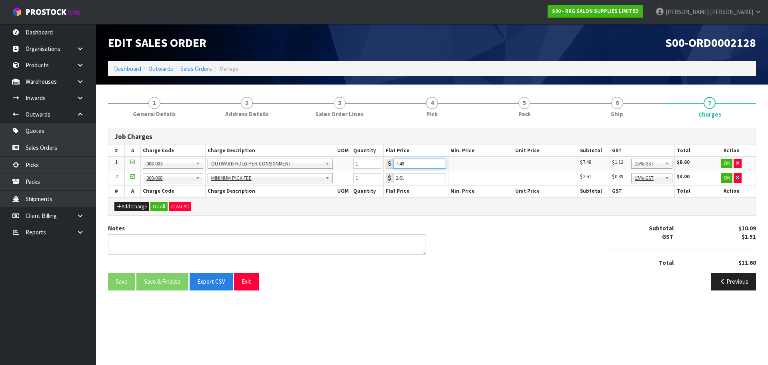
drag, startPoint x: 419, startPoint y: 163, endPoint x: 397, endPoint y: 164, distance: 22.8
click at [397, 164] on input "7.48" at bounding box center [419, 163] width 53 height 10
type input "3.50"
click at [728, 163] on button "OK" at bounding box center [726, 163] width 11 height 10
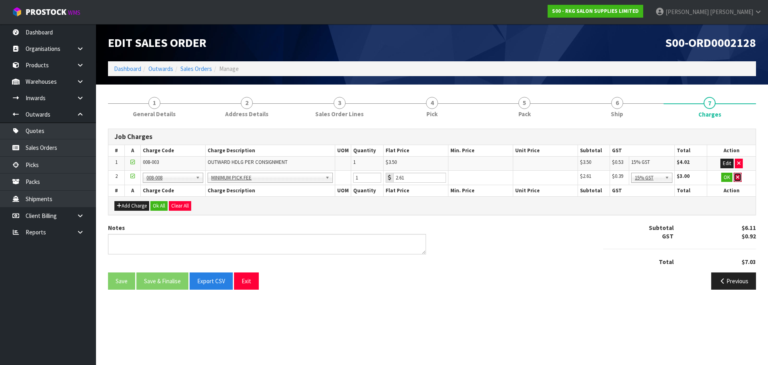
click at [737, 178] on icon "button" at bounding box center [737, 176] width 3 height 5
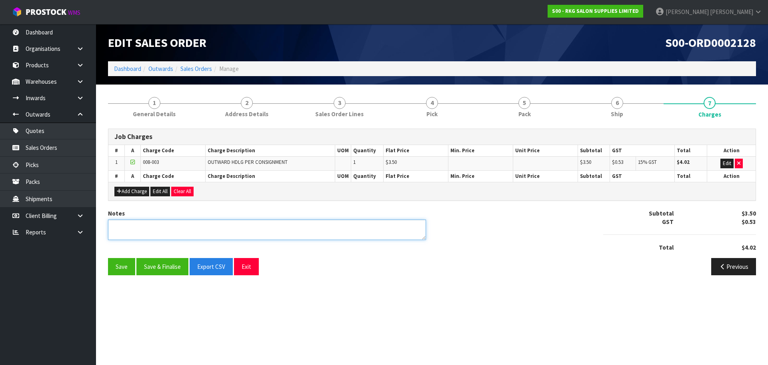
click at [157, 230] on textarea at bounding box center [267, 229] width 318 height 20
type textarea "PICKED BY ROD"
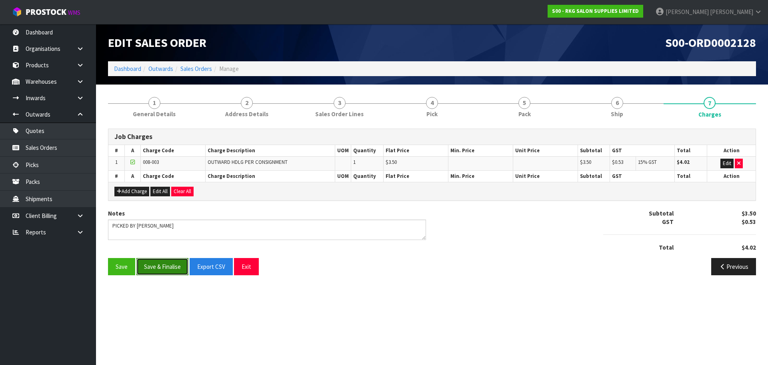
click at [162, 268] on button "Save & Finalise" at bounding box center [162, 266] width 52 height 17
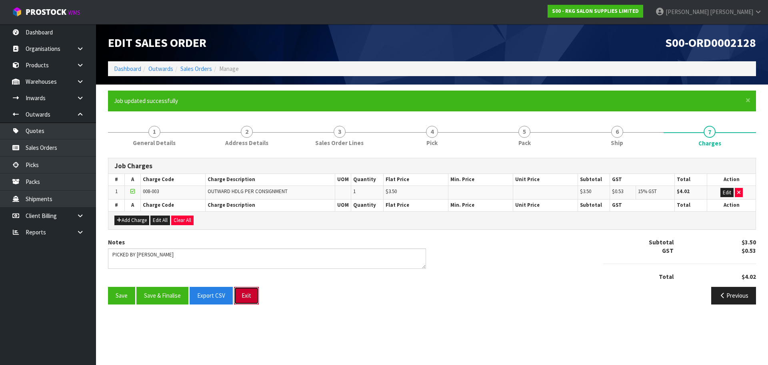
click at [248, 297] on button "Exit" at bounding box center [246, 295] width 25 height 17
